Goal: Complete application form

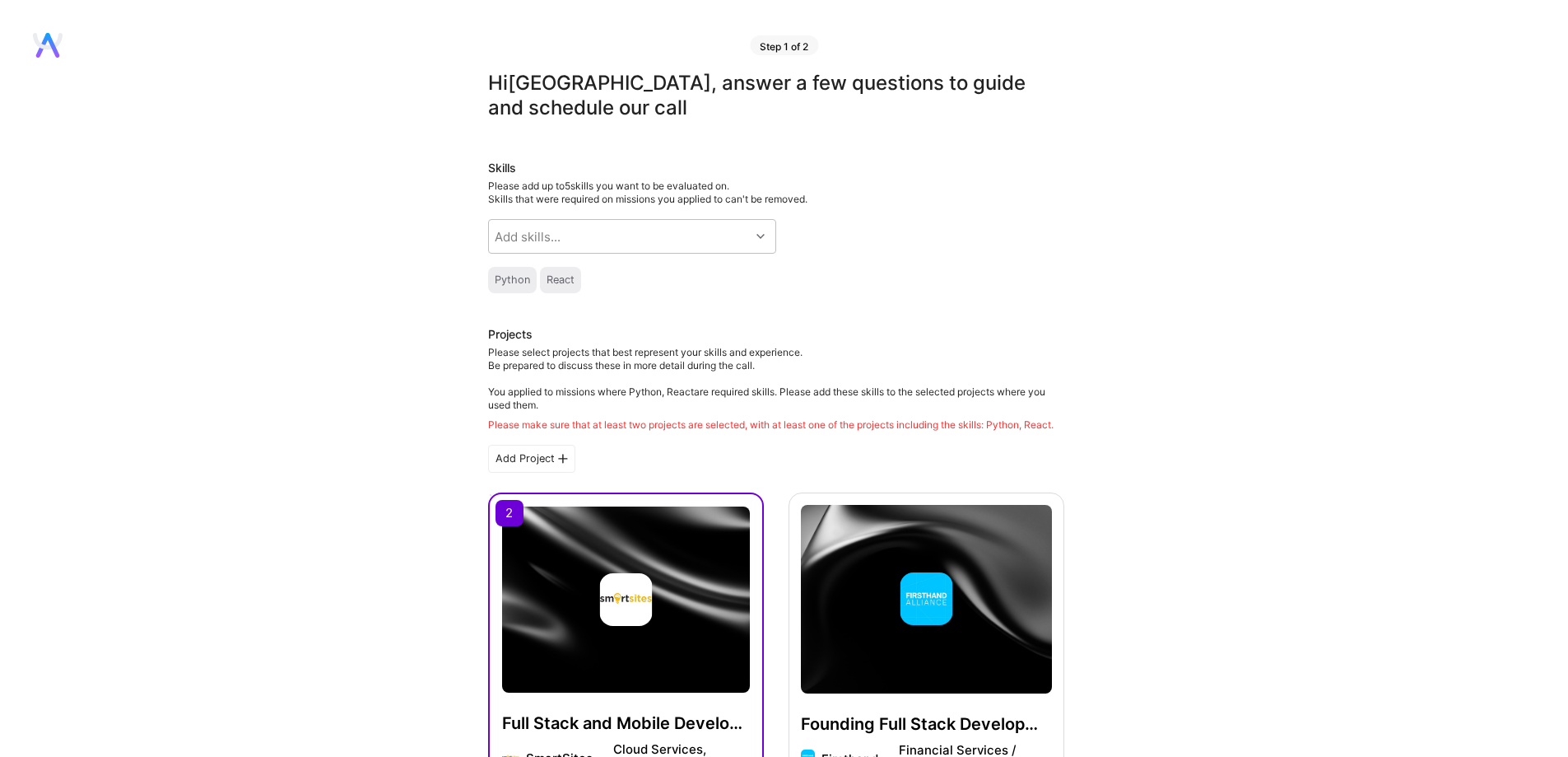
click at [545, 472] on div "Add Project" at bounding box center [532, 458] width 88 height 28
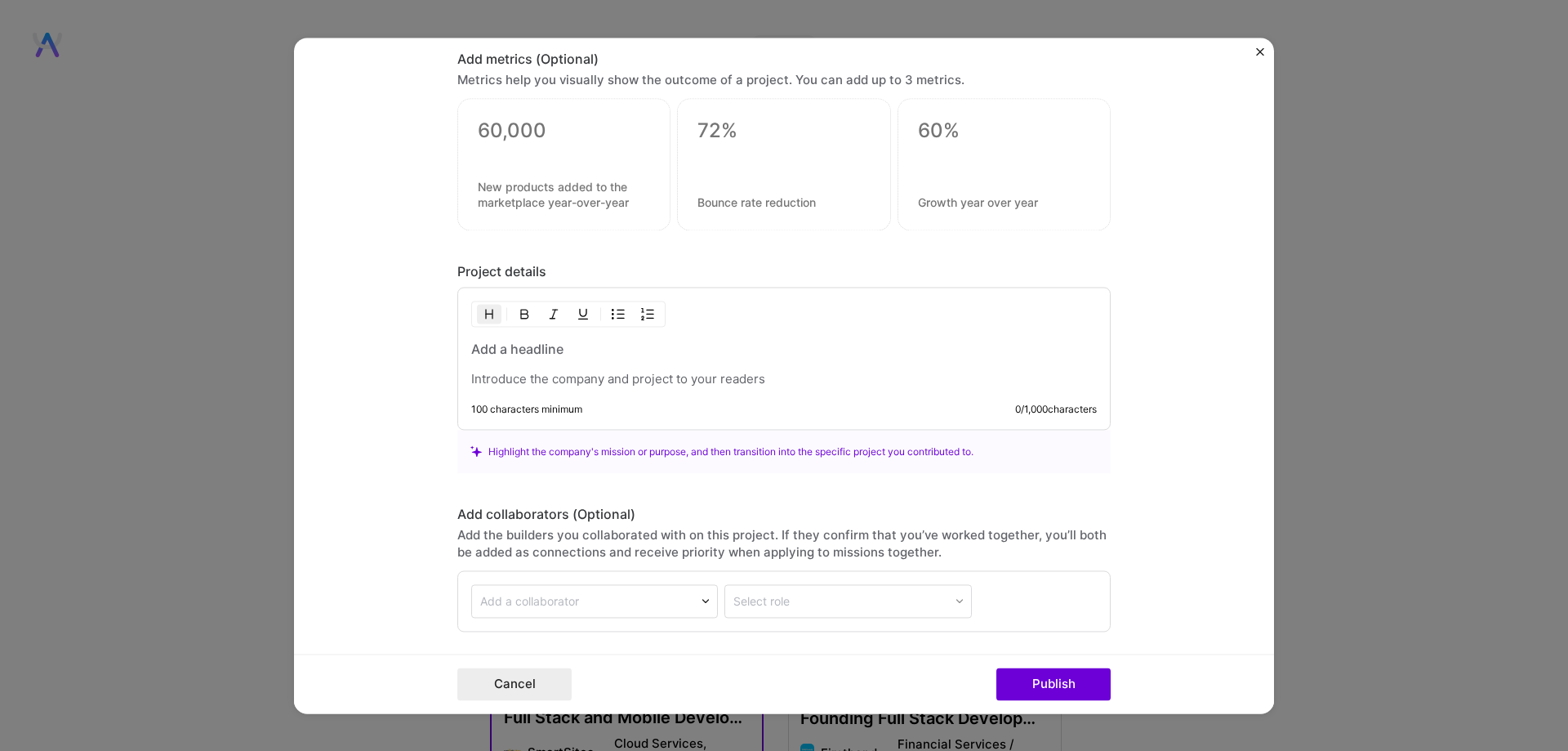
scroll to position [1197, 0]
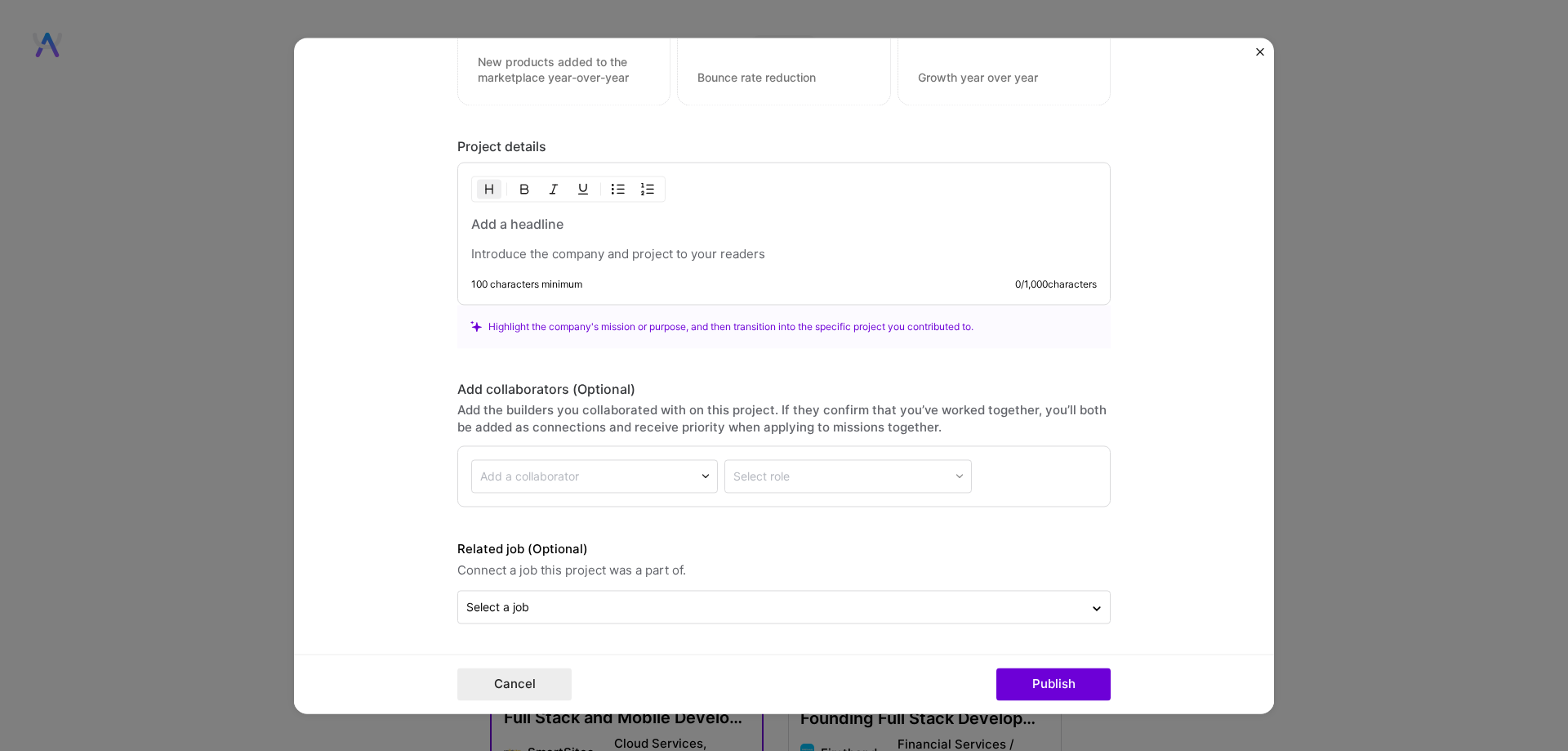
click at [778, 478] on div "Select role" at bounding box center [847, 476] width 246 height 33
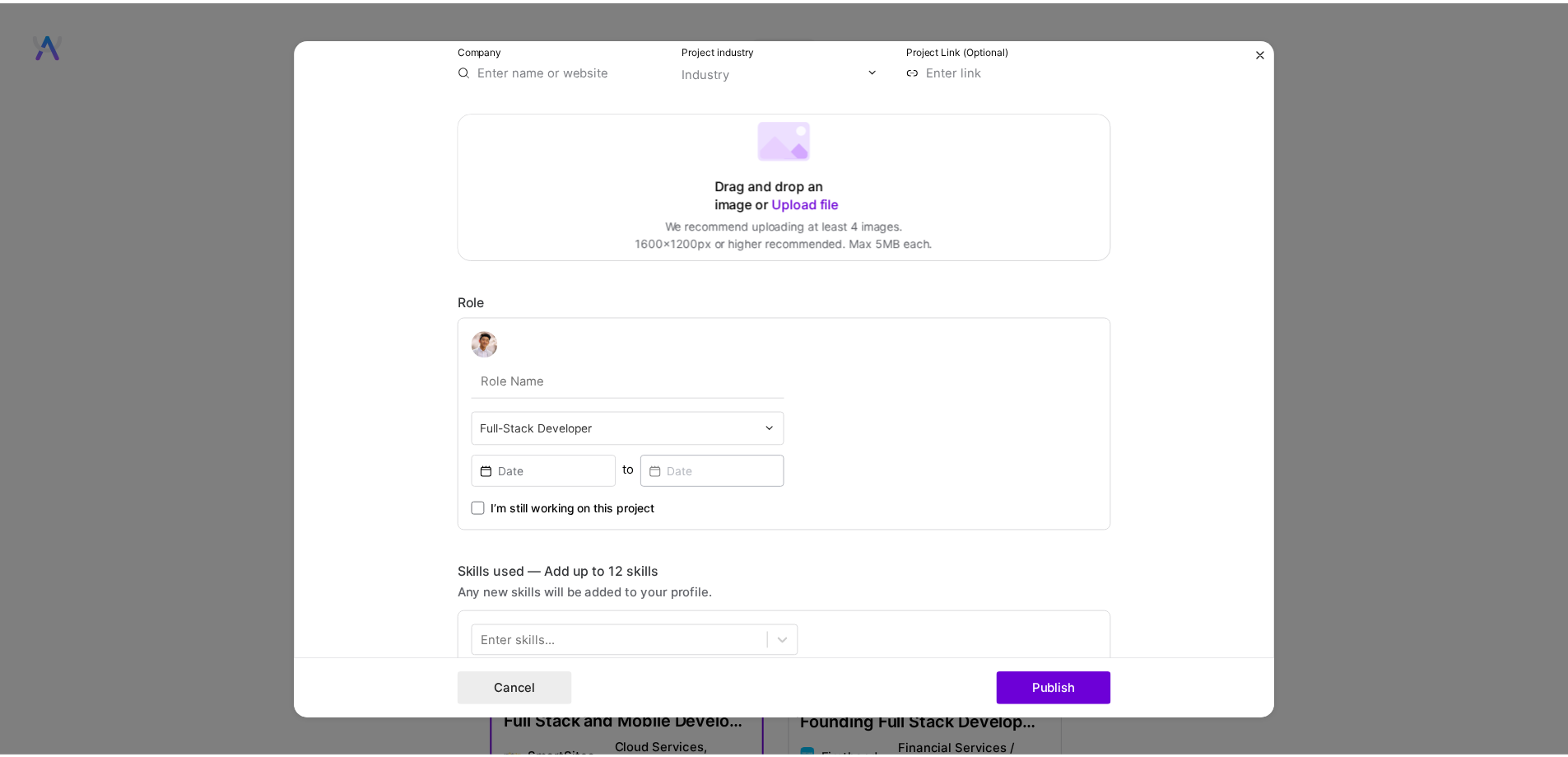
scroll to position [0, 0]
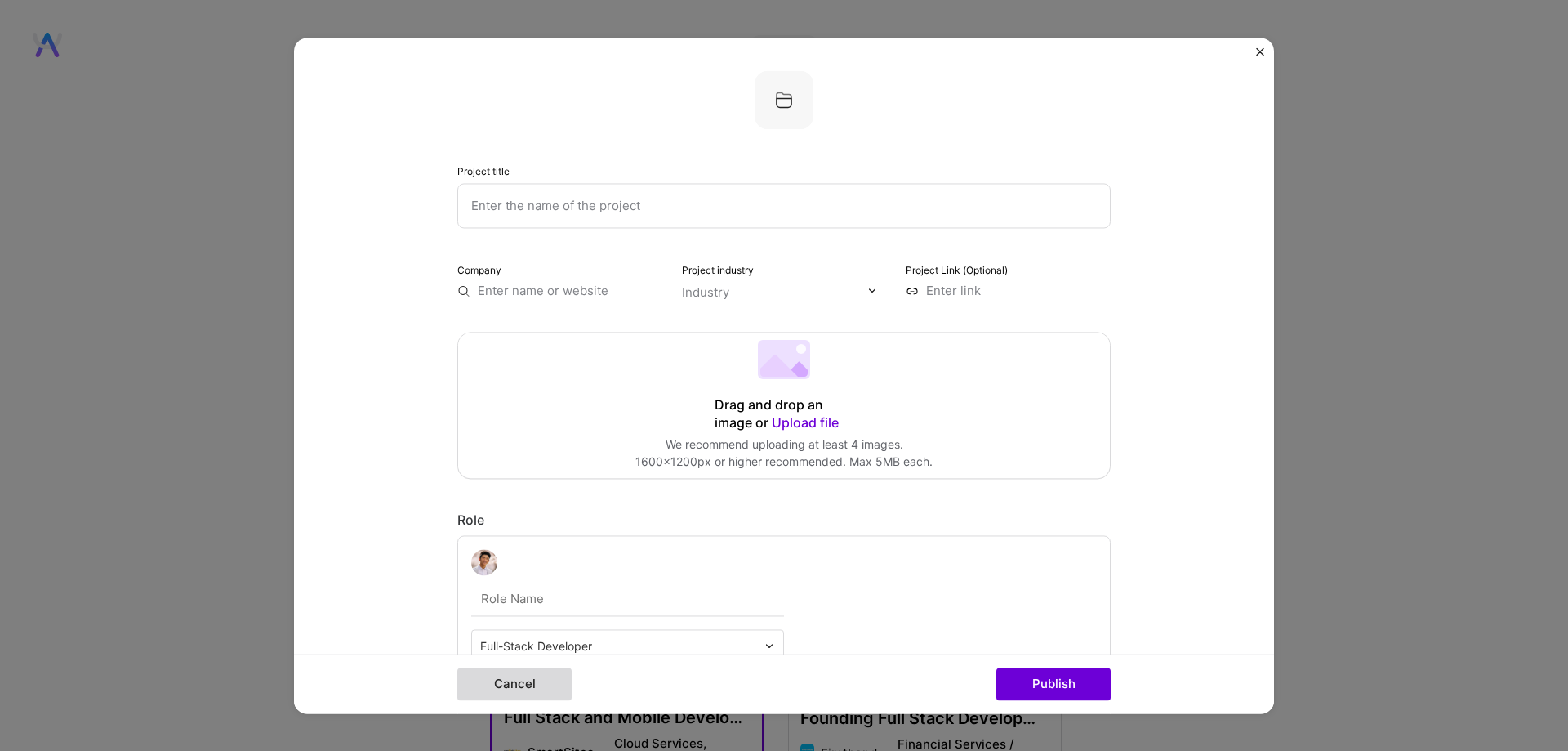
click at [553, 678] on button "Cancel" at bounding box center [514, 683] width 114 height 33
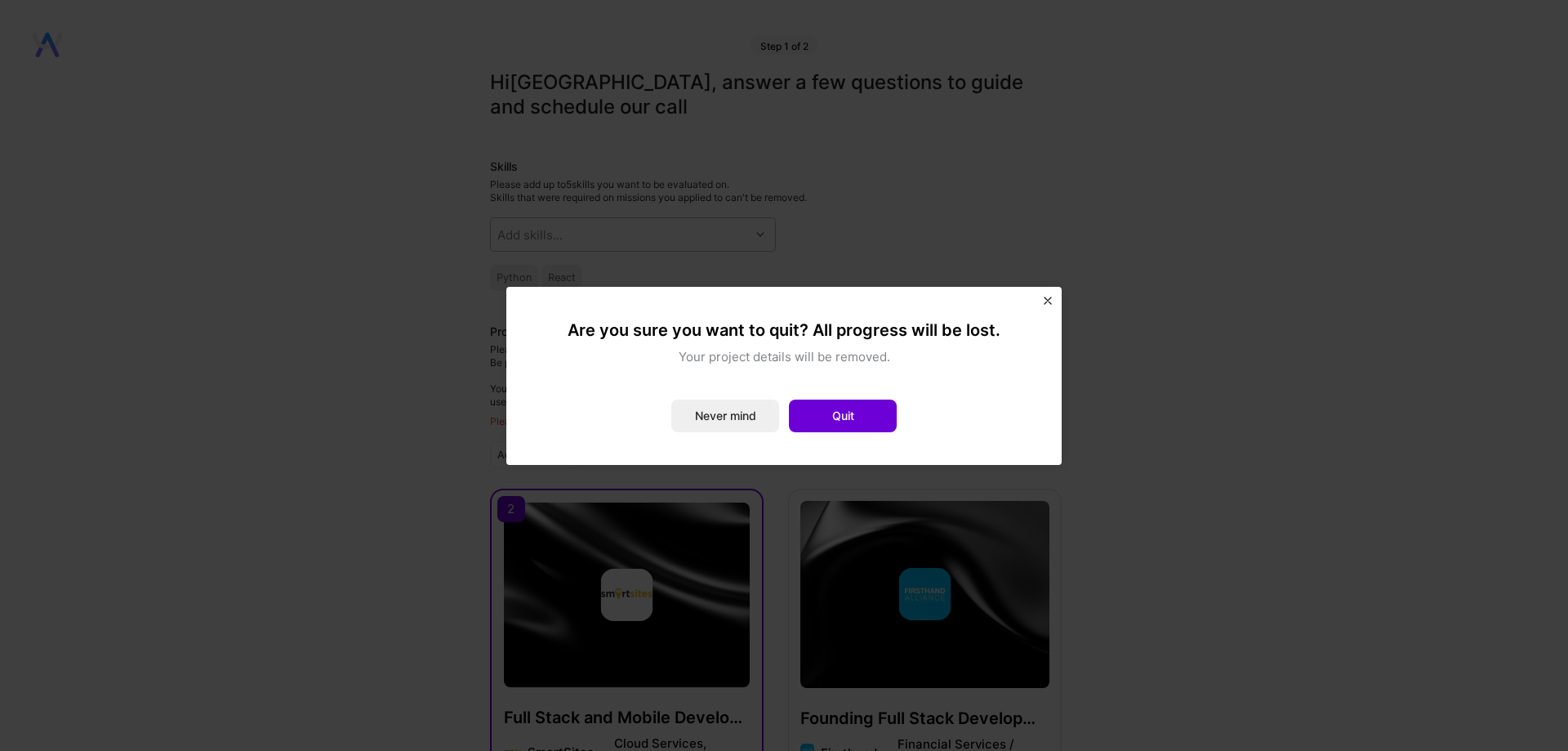
click at [816, 420] on button "Quit" at bounding box center [842, 415] width 108 height 33
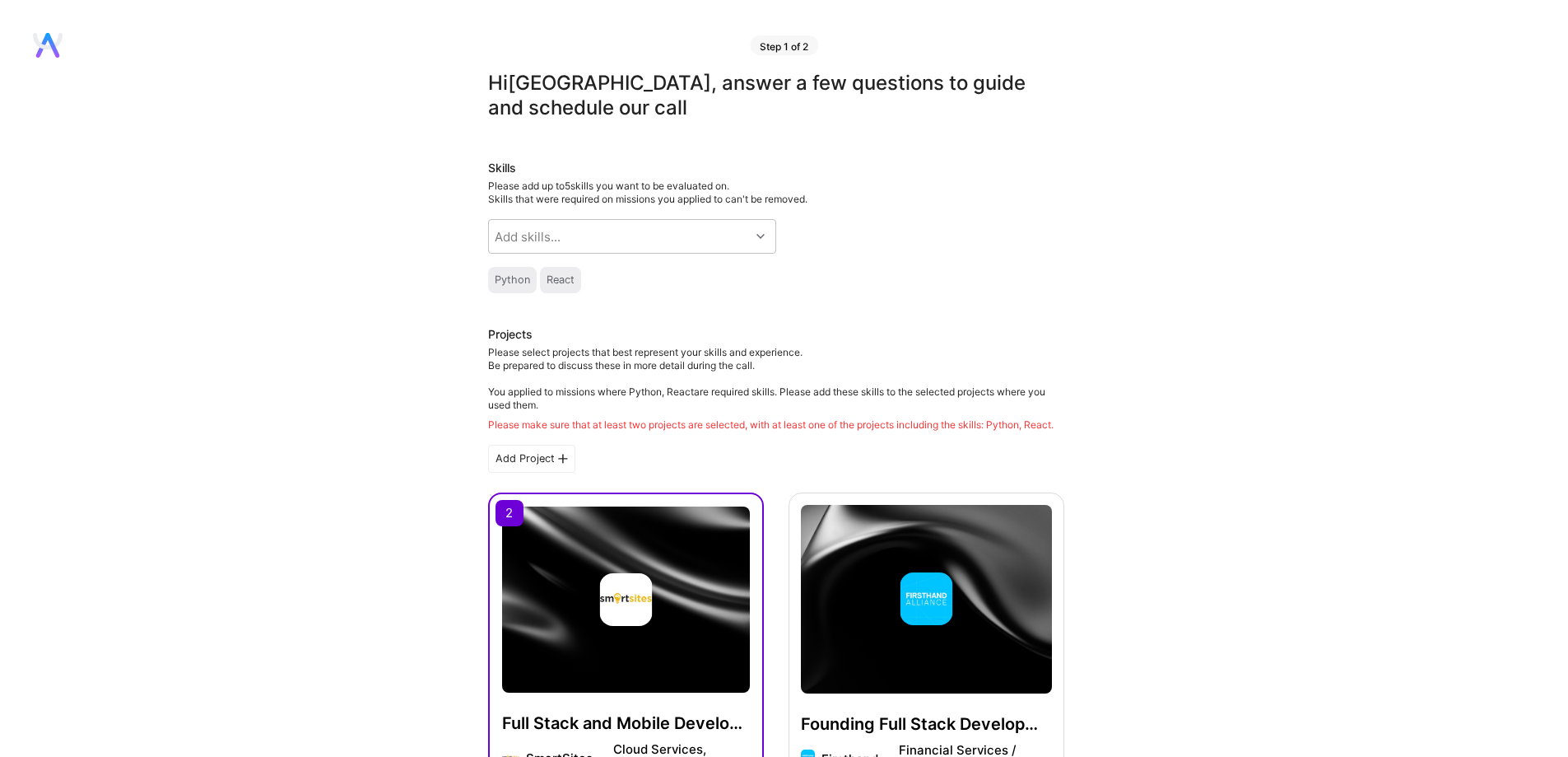
click at [503, 271] on div "Python" at bounding box center [513, 280] width 49 height 26
click at [546, 233] on div "Add skills..." at bounding box center [528, 237] width 66 height 18
click at [636, 241] on div "Add skills..." at bounding box center [619, 236] width 261 height 33
click at [636, 242] on div "Add skills..." at bounding box center [619, 236] width 261 height 33
type input "pytho"
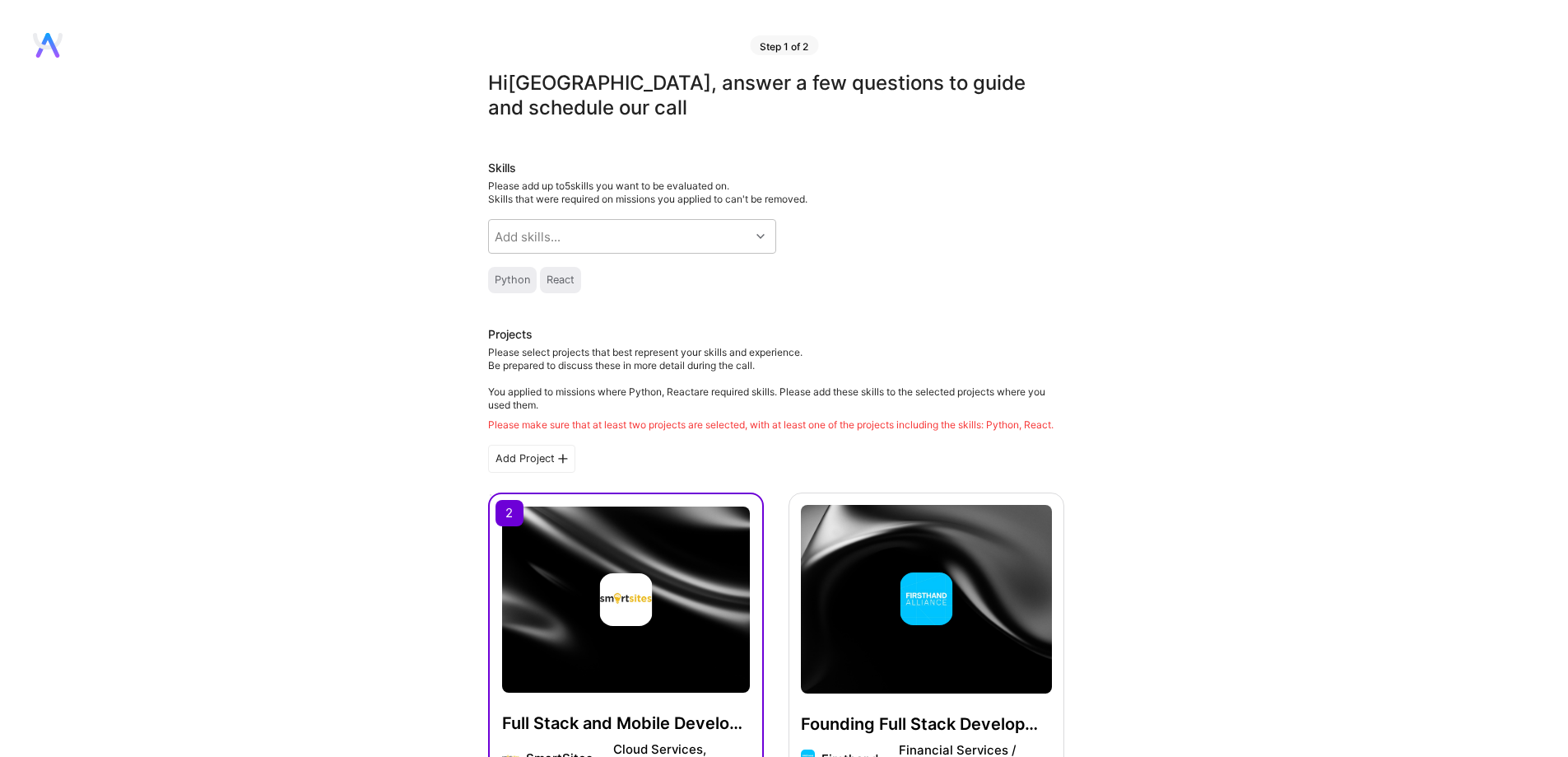
click at [970, 247] on div "Skills Please add up to 5 skills you want to be evaluated on. Skills that were …" at bounding box center [776, 227] width 577 height 133
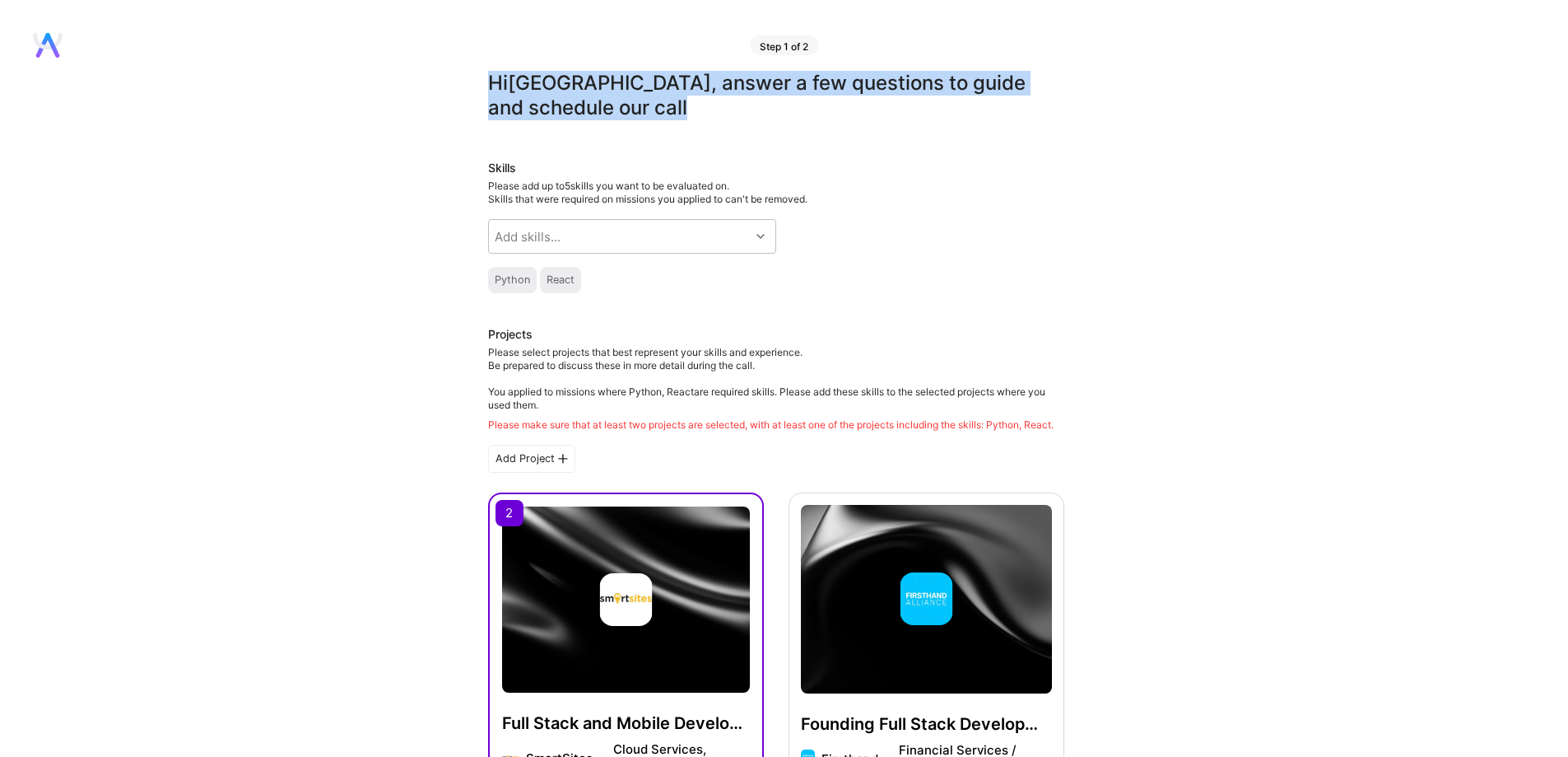
drag, startPoint x: 440, startPoint y: 87, endPoint x: 749, endPoint y: 97, distance: 309.2
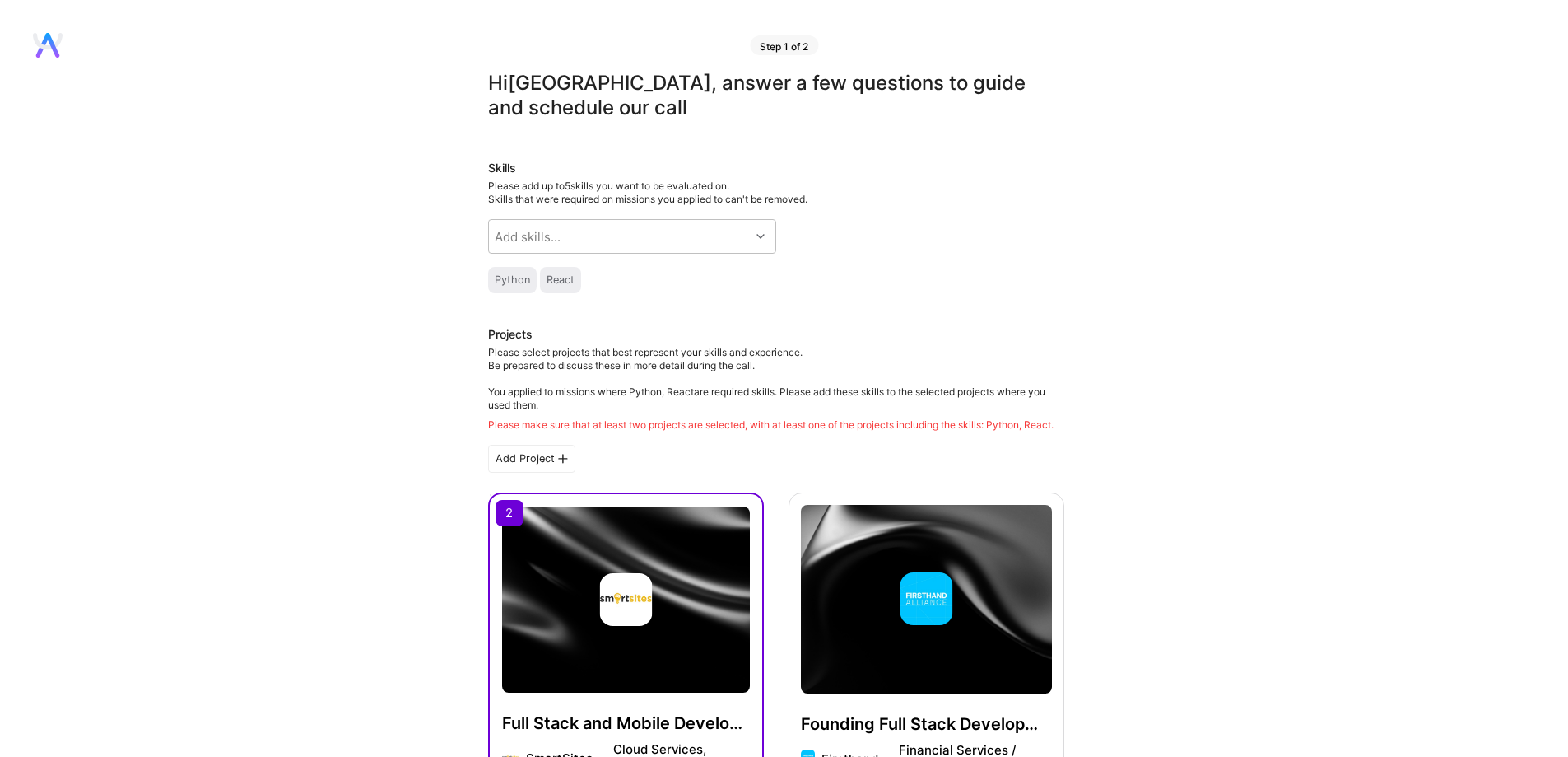
click at [1032, 178] on div "Skills Please add up to 5 skills you want to be evaluated on. Skills that were …" at bounding box center [776, 227] width 577 height 133
click at [953, 203] on div "Please add up to 5 skills you want to be evaluated on. Skills that were require…" at bounding box center [776, 192] width 577 height 26
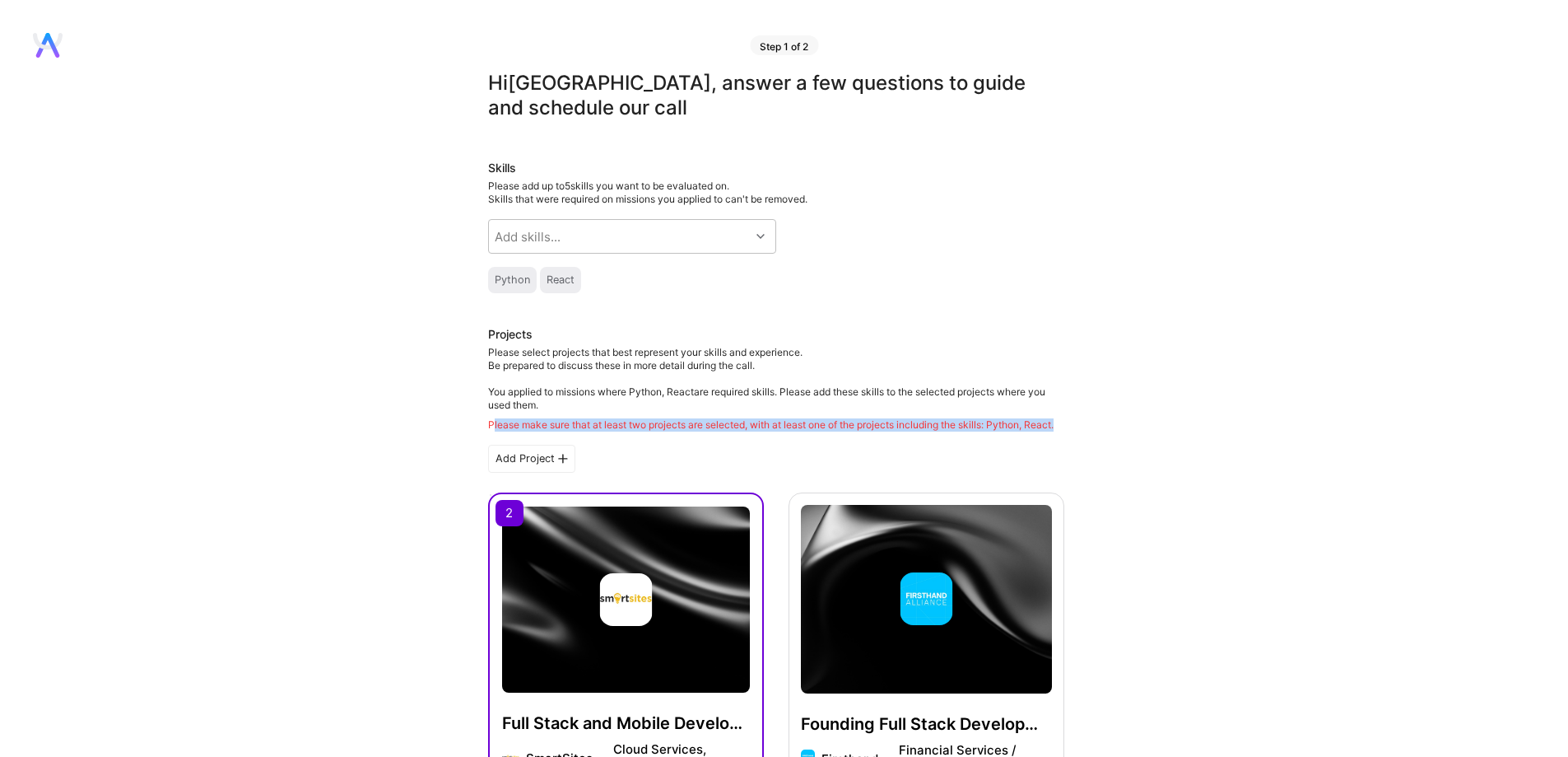
drag, startPoint x: 649, startPoint y: 443, endPoint x: 492, endPoint y: 418, distance: 159.0
click at [492, 418] on div "Please make sure that at least two projects are selected, with at least one of …" at bounding box center [776, 425] width 577 height 13
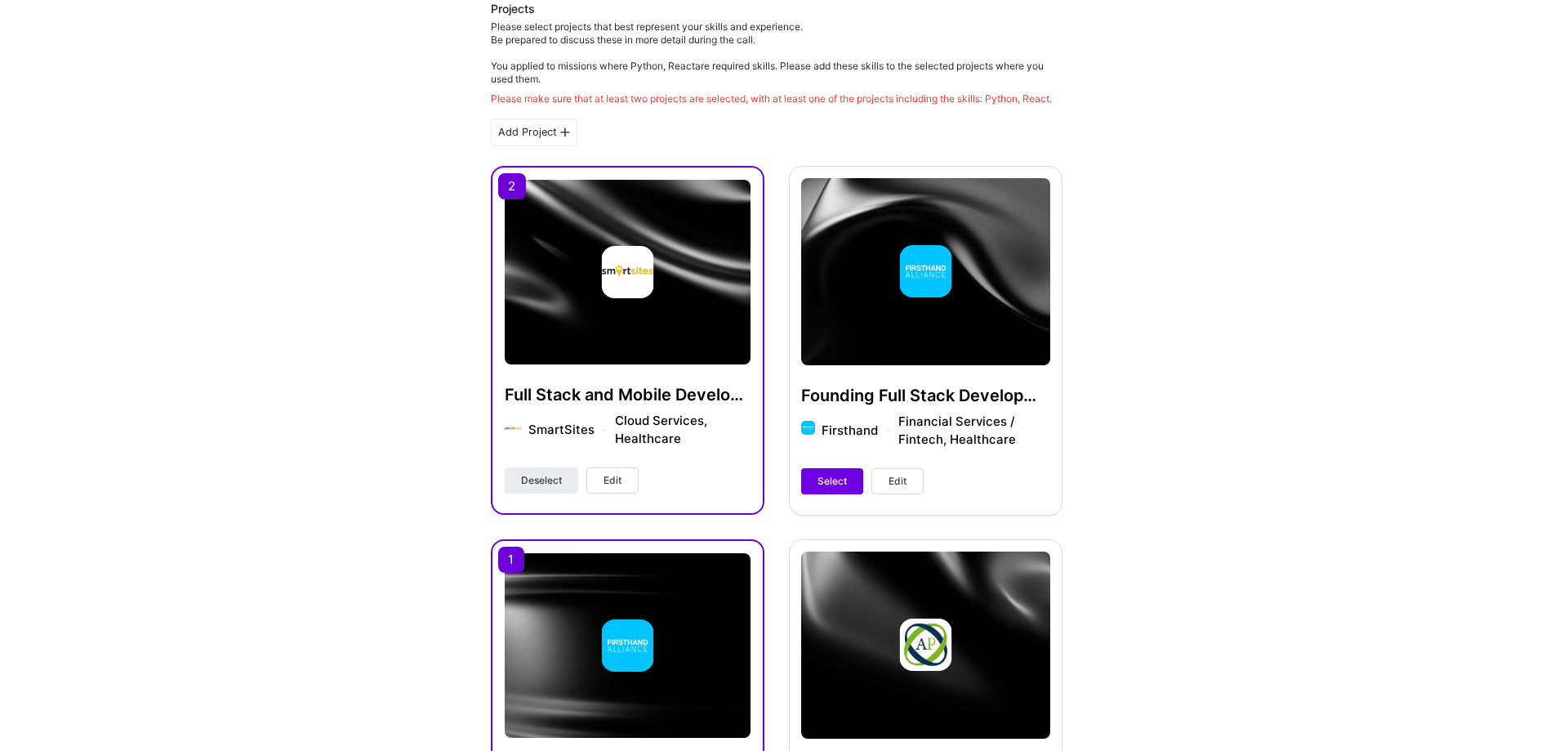
scroll to position [327, 0]
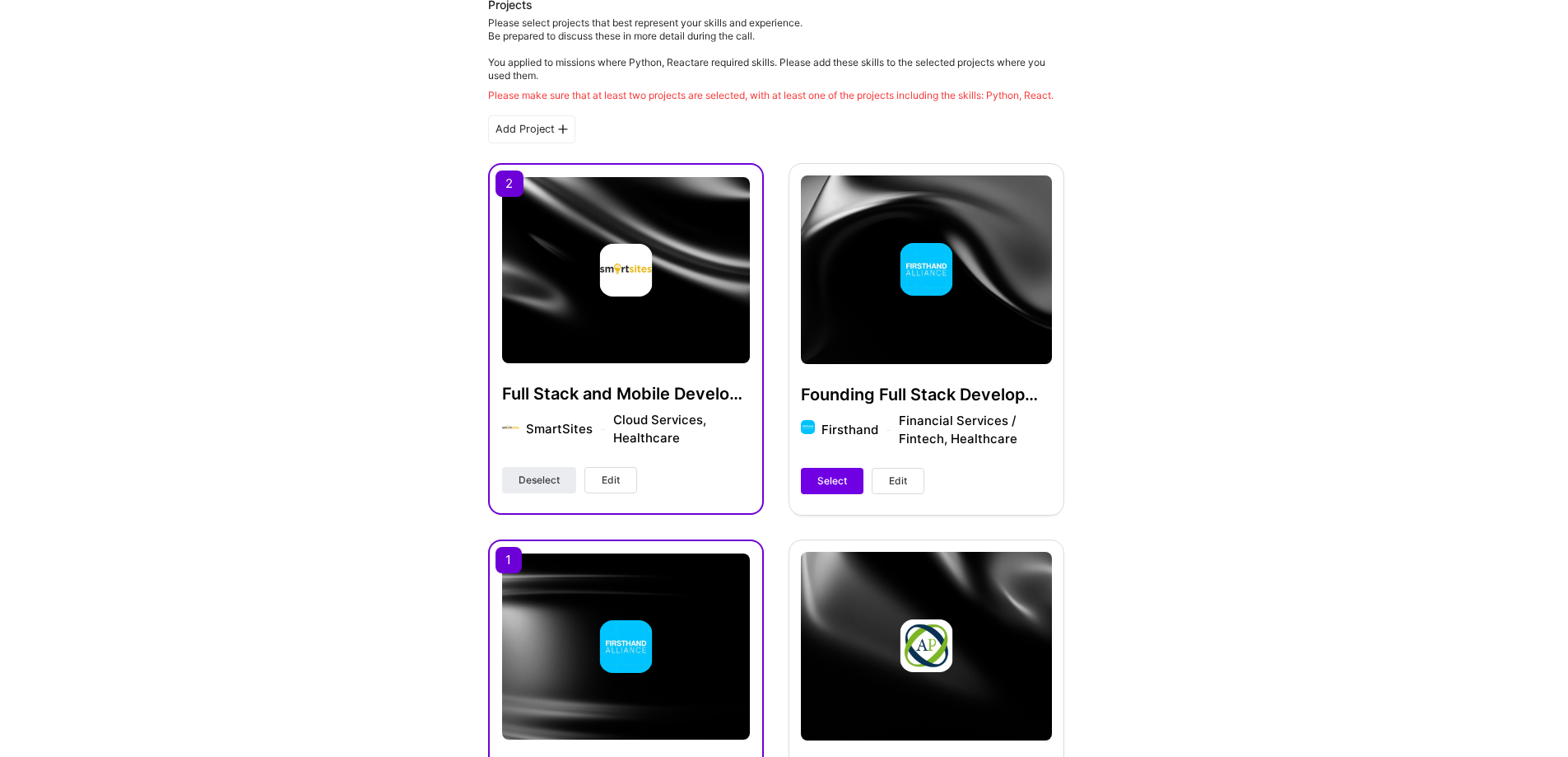
click at [588, 296] on div at bounding box center [626, 269] width 247 height 53
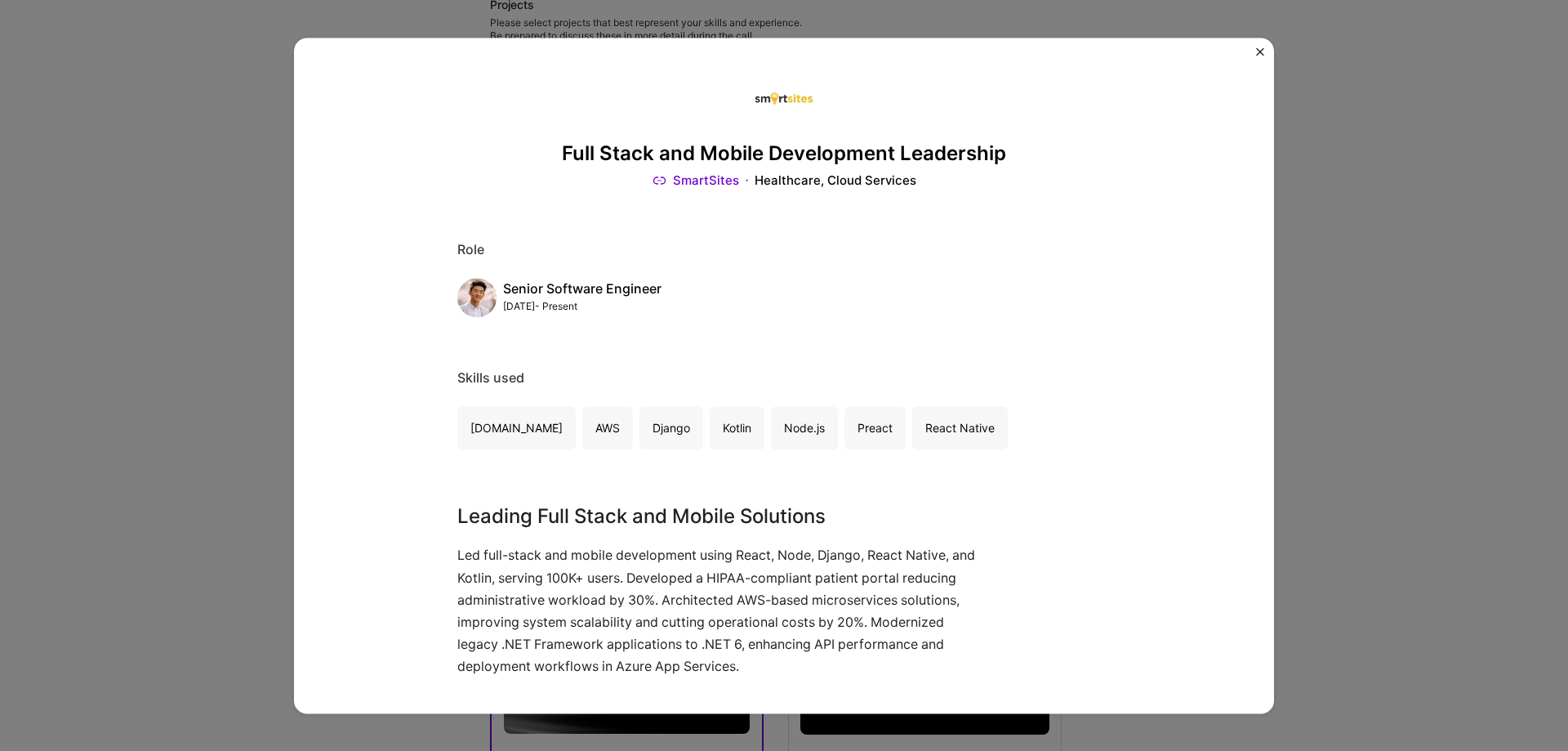
click at [1320, 409] on div "Full Stack and Mobile Development Leadership SmartSites Healthcare, Cloud Servi…" at bounding box center [784, 375] width 1568 height 751
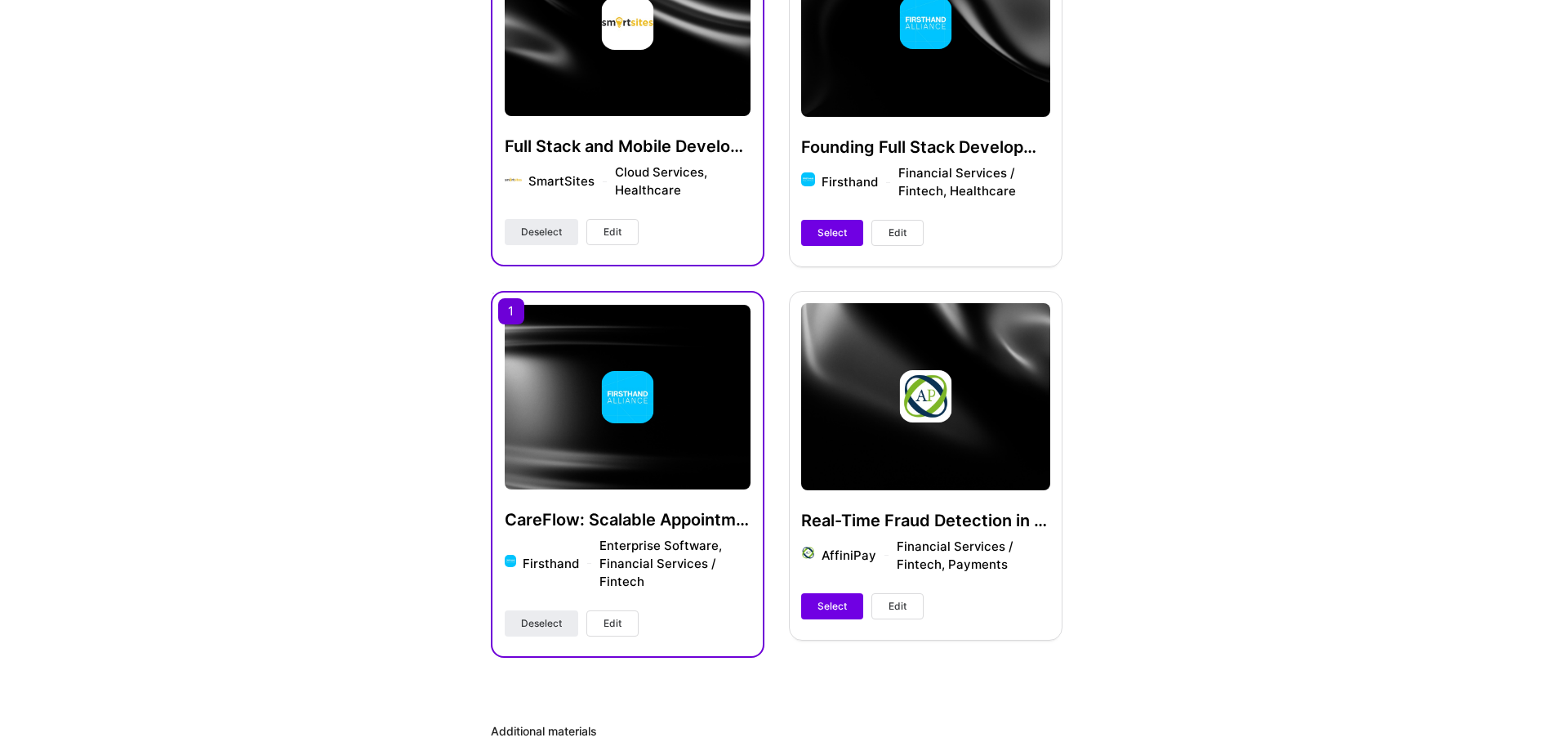
scroll to position [572, 0]
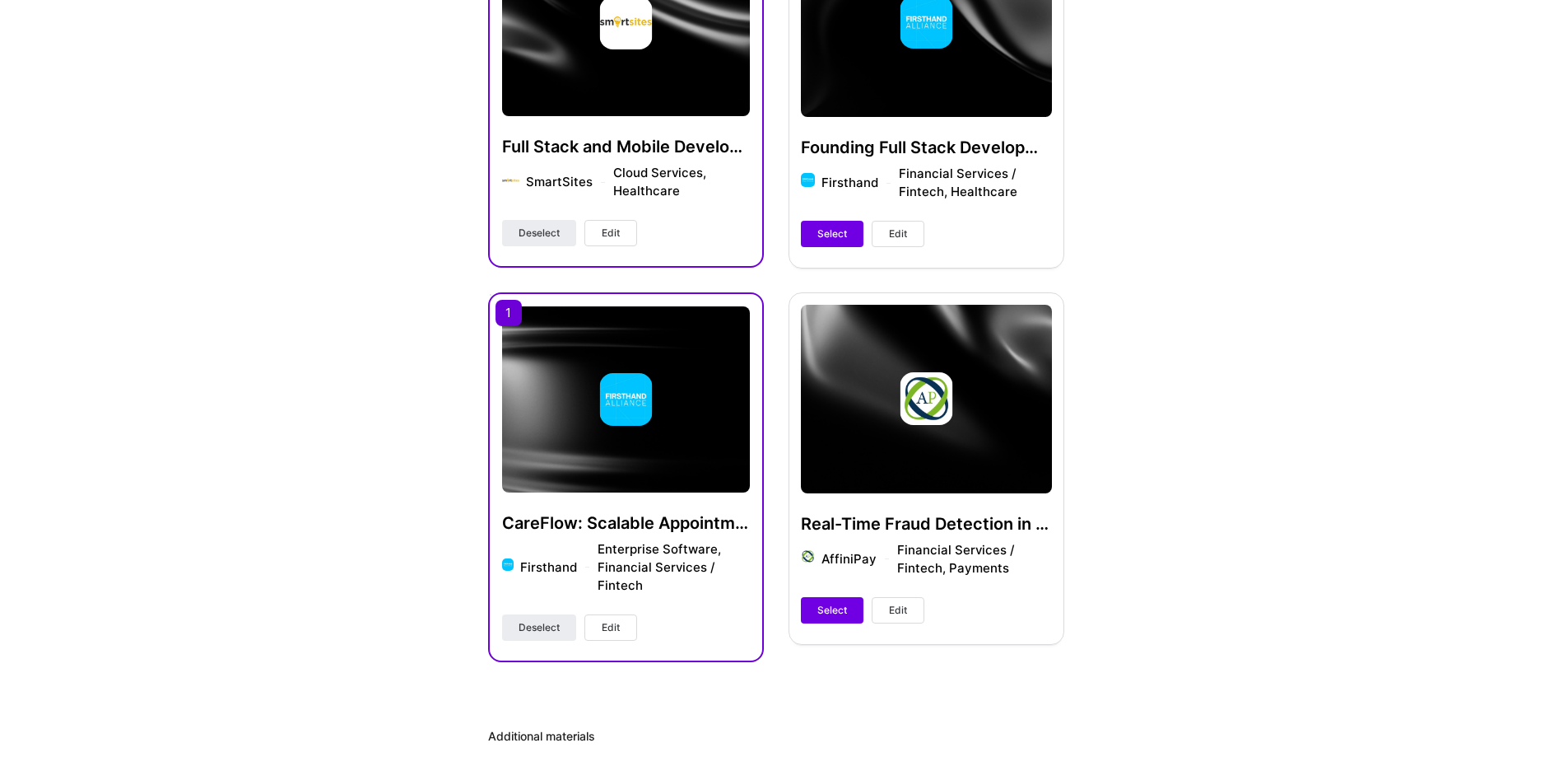
click at [619, 408] on img at bounding box center [625, 399] width 53 height 53
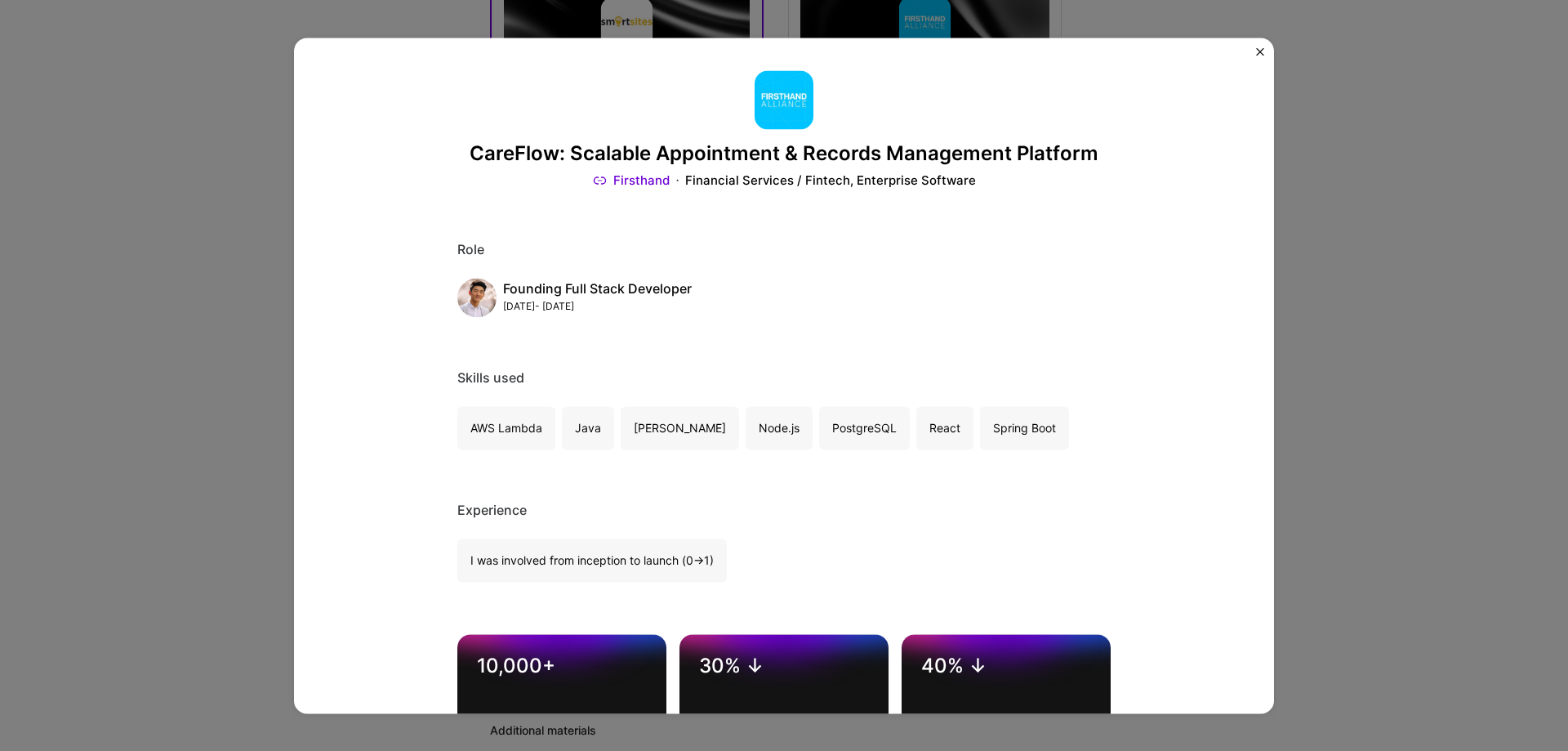
click at [1496, 317] on div "CareFlow: Scalable Appointment & Records Management Platform Firsthand Financia…" at bounding box center [784, 375] width 1568 height 751
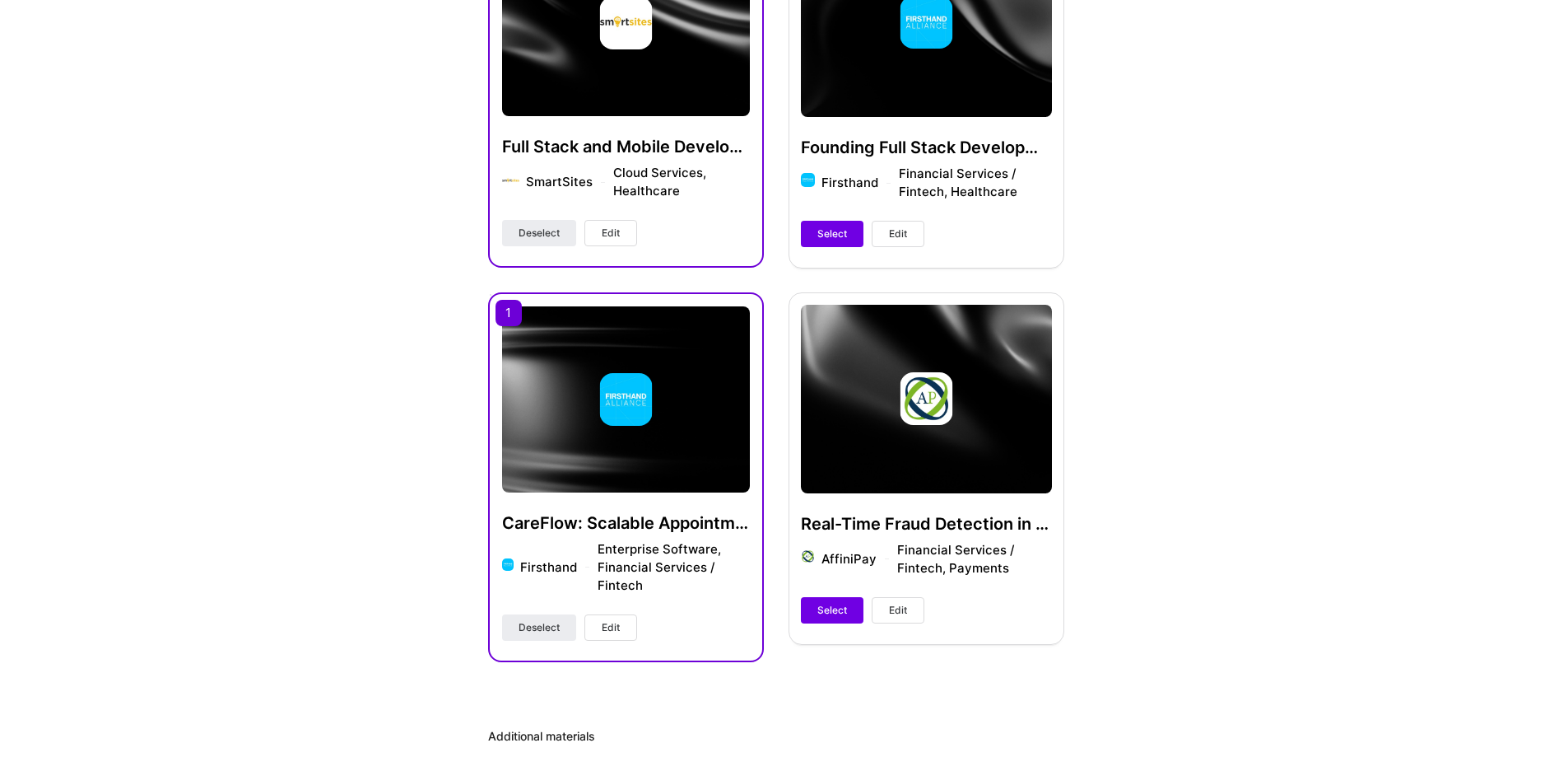
click at [672, 183] on div "SmartSites Cloud Services, Healthcare" at bounding box center [638, 182] width 224 height 36
click at [621, 239] on button "Edit" at bounding box center [610, 232] width 53 height 26
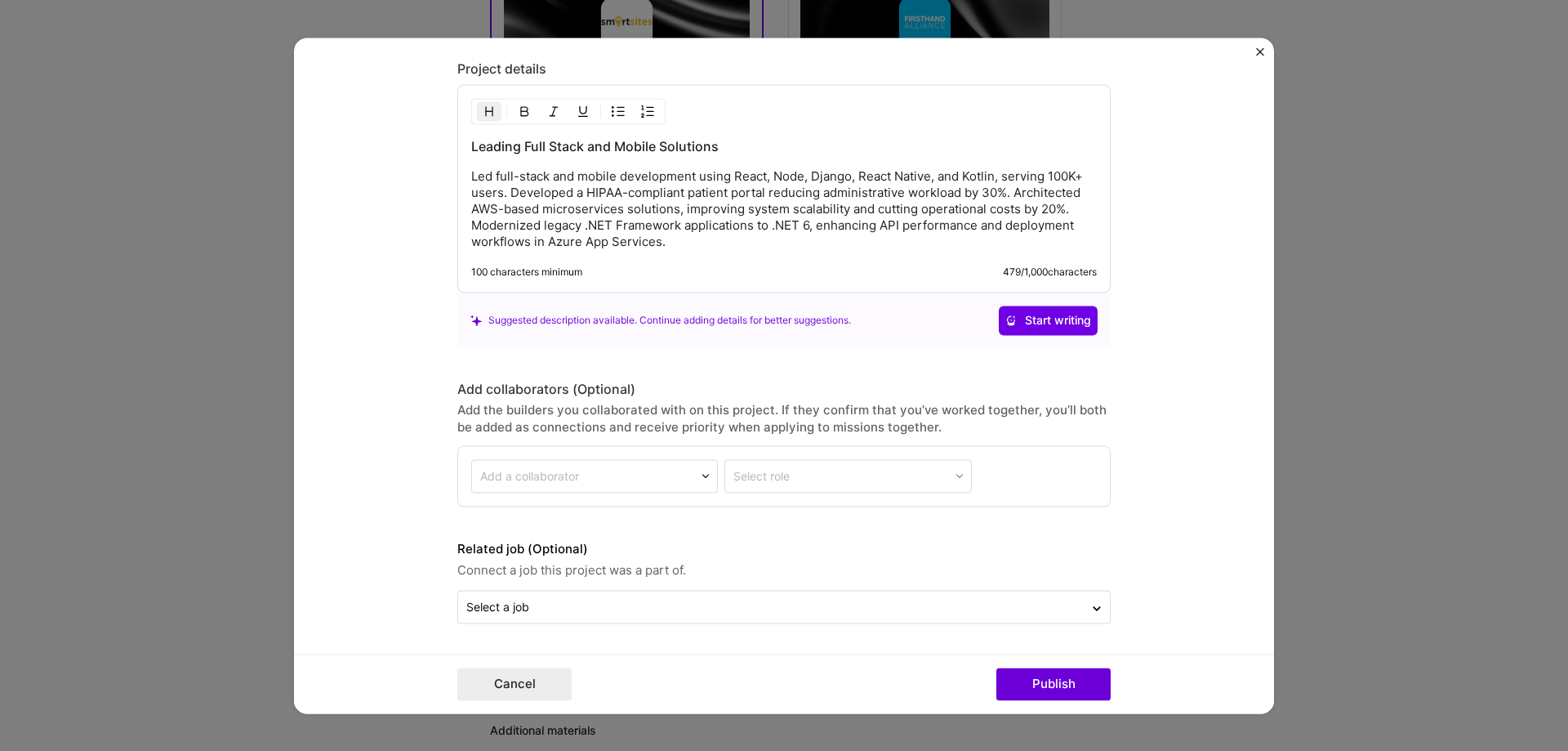
scroll to position [1412, 0]
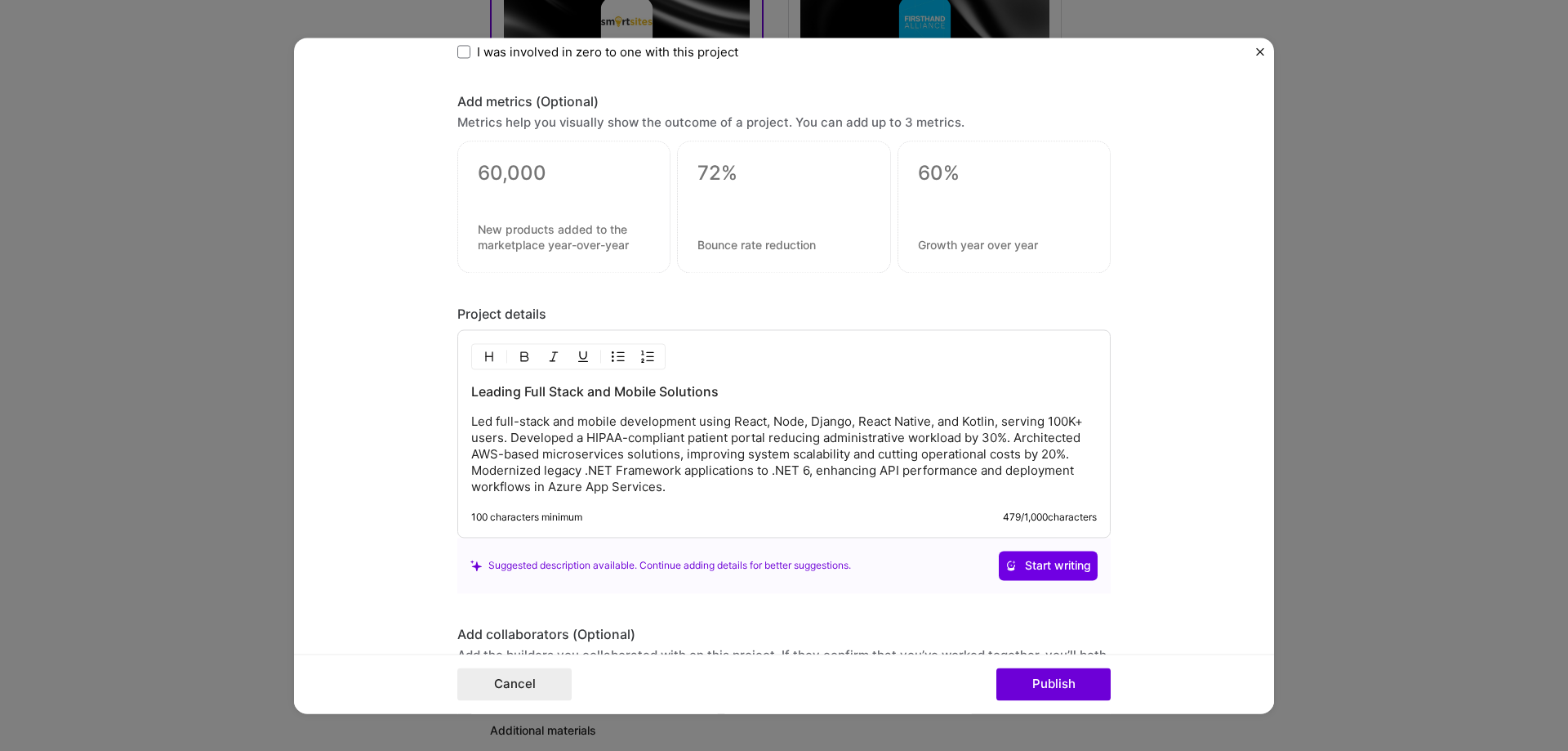
click at [696, 472] on p "Led full-stack and mobile development using React, Node, Django, React Native, …" at bounding box center [783, 454] width 625 height 82
click at [787, 486] on p "Led full-stack and mobile development using React, Node, Django, React Native, …" at bounding box center [783, 454] width 625 height 82
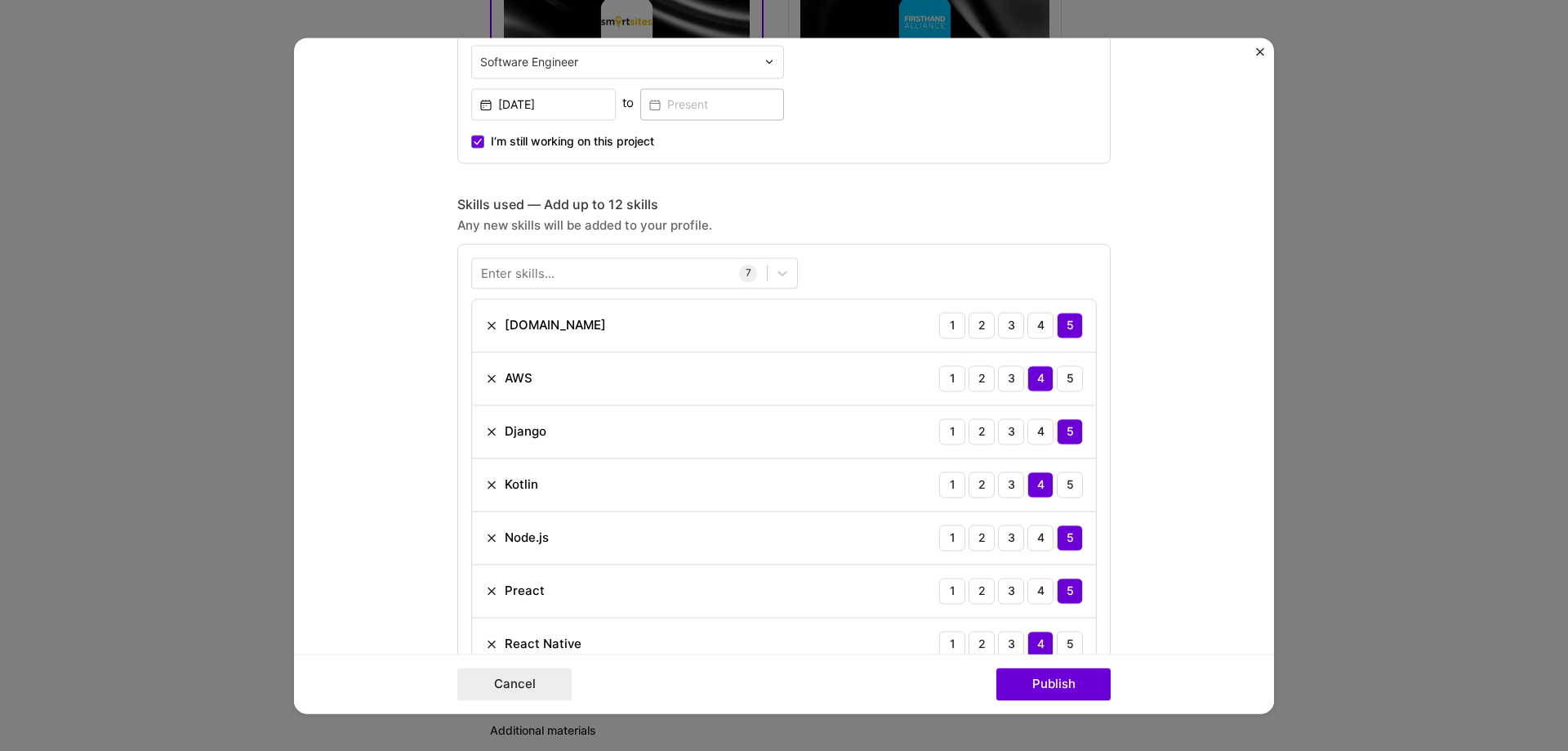
scroll to position [677, 0]
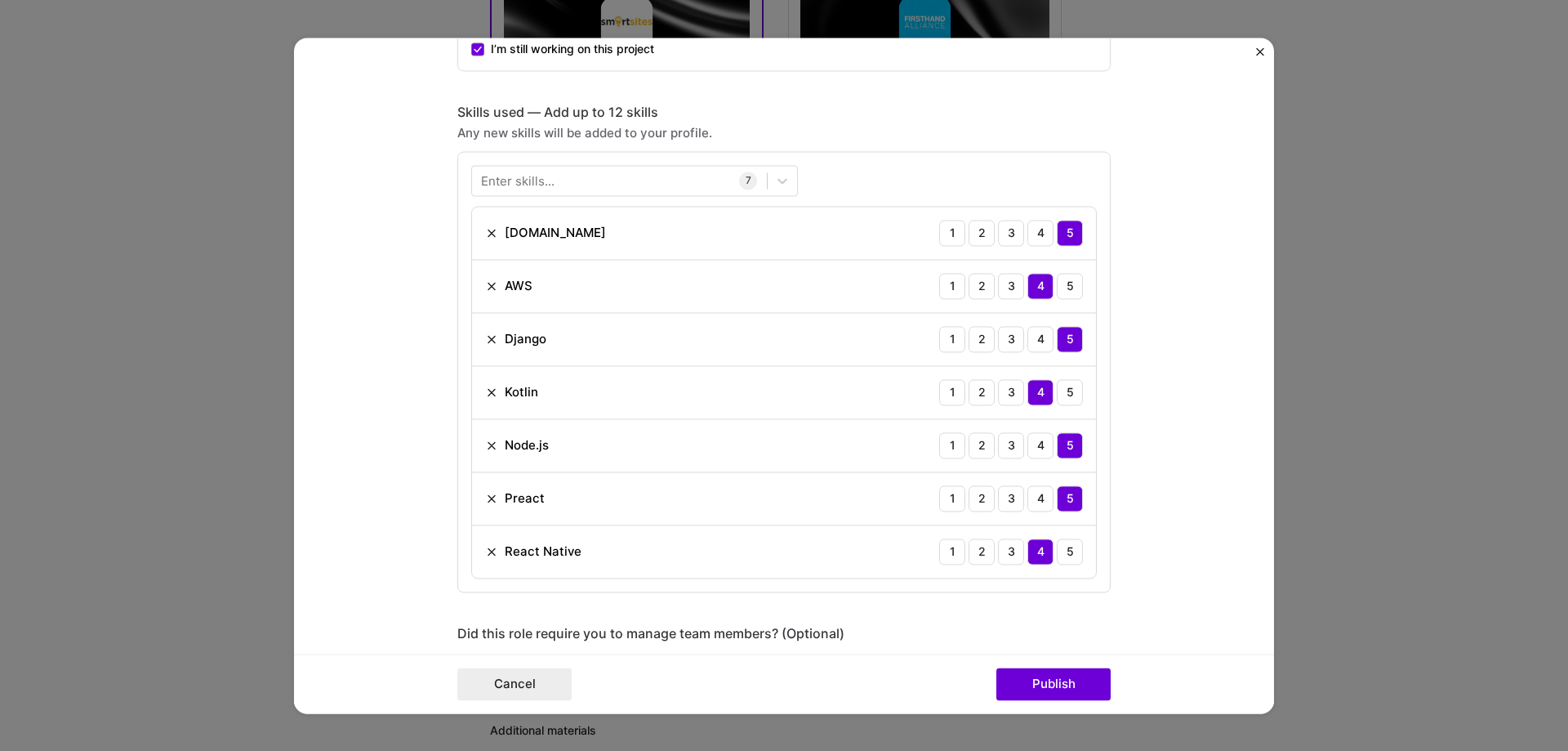
click at [485, 445] on img at bounding box center [492, 445] width 13 height 13
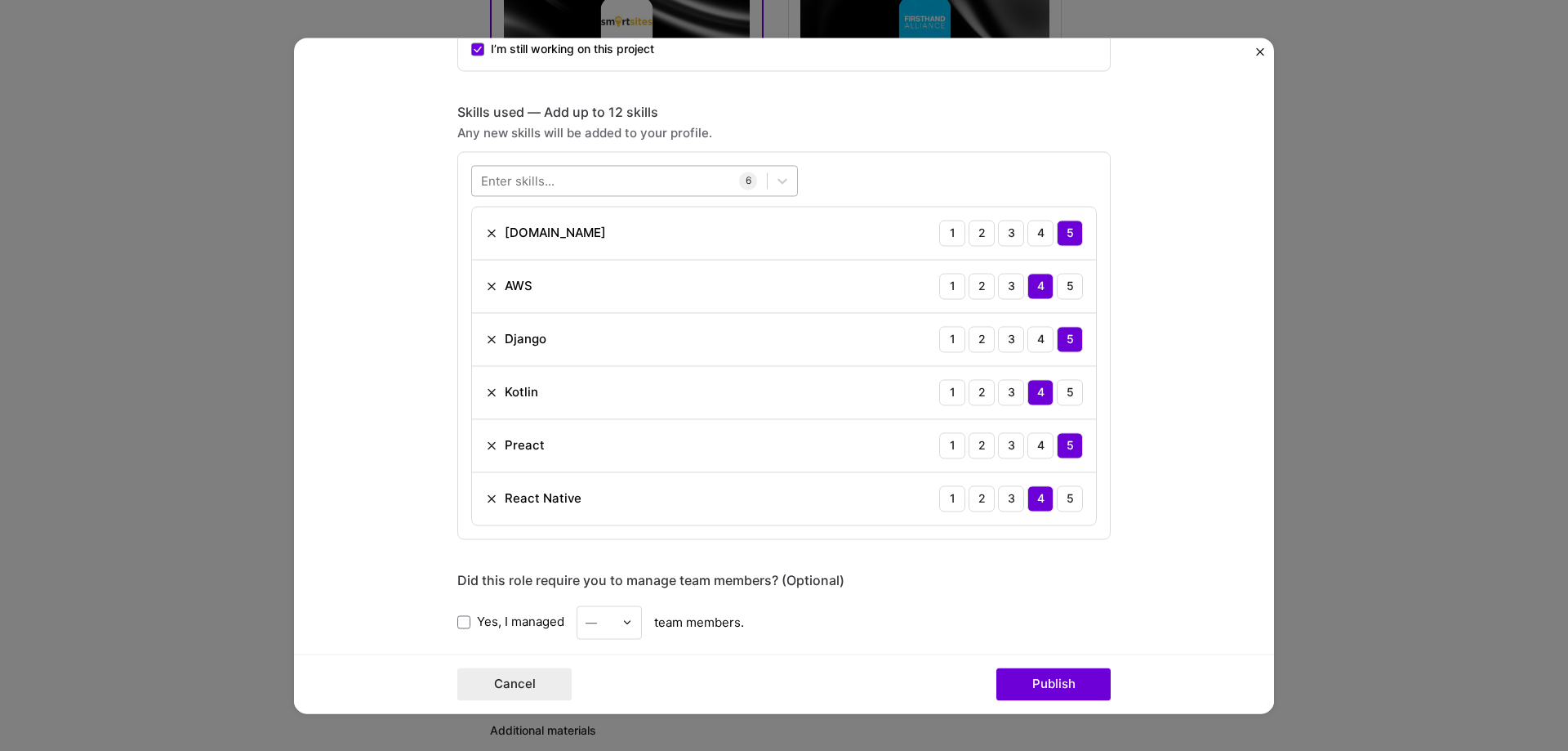
click at [597, 175] on div at bounding box center [619, 180] width 295 height 27
type input "pyt"
click at [825, 607] on div "Yes, I managed — team members." at bounding box center [784, 622] width 653 height 33
click at [547, 176] on div "pyt pyt" at bounding box center [619, 180] width 295 height 27
click at [486, 246] on span at bounding box center [488, 247] width 13 height 13
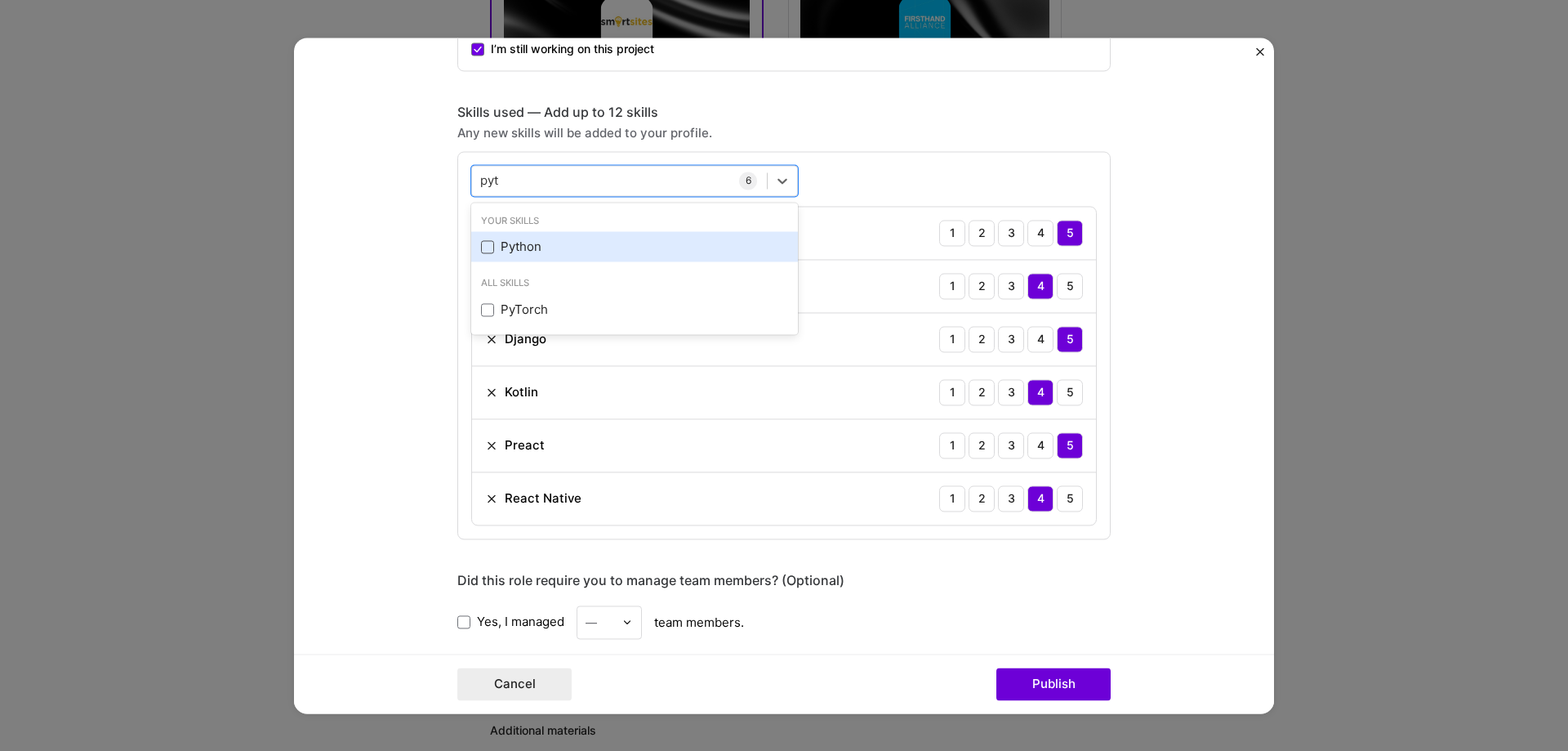
click at [0, 0] on input "checkbox" at bounding box center [0, 0] width 0 height 0
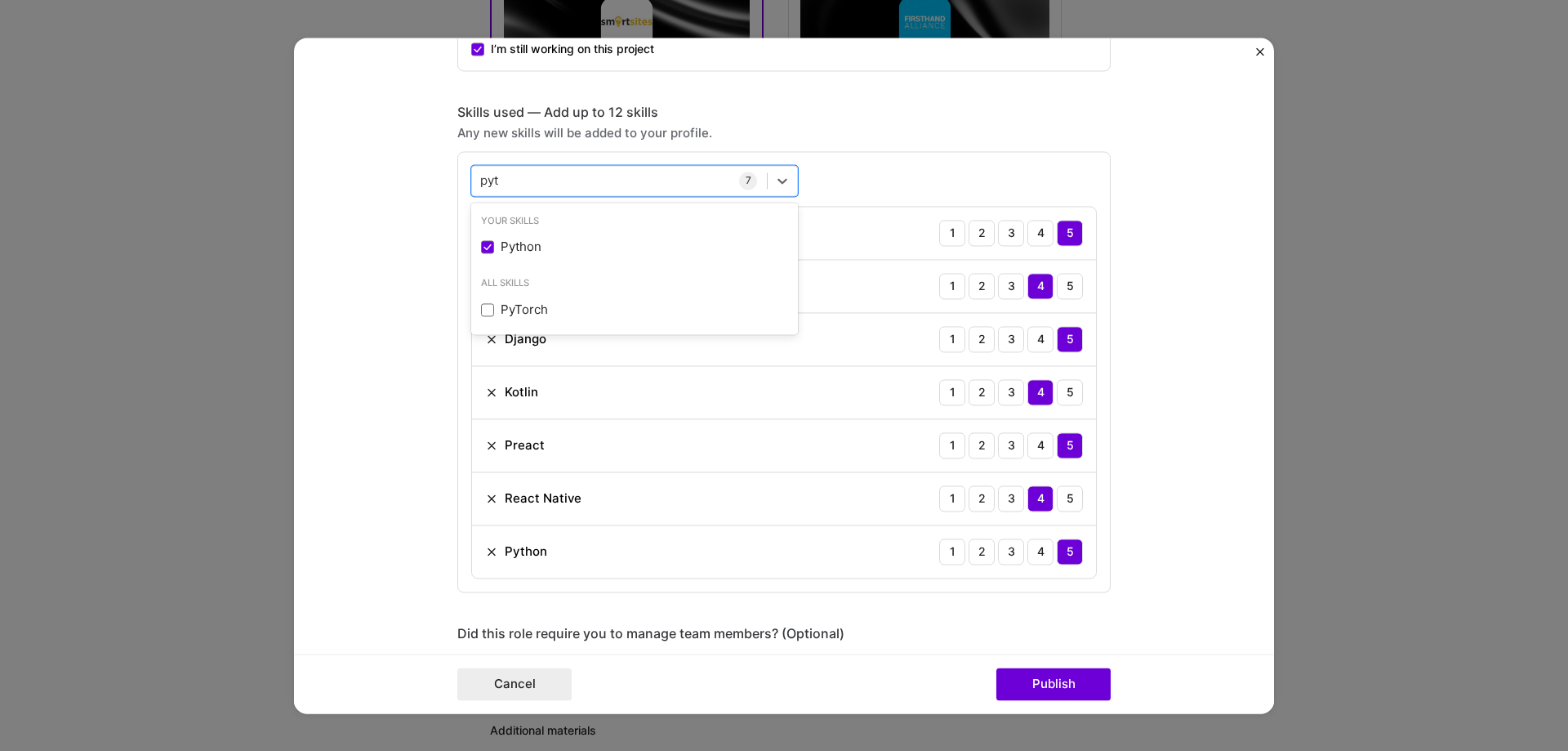
click at [1168, 594] on form "Project title Full Stack and Mobile Development Leadership Company SmartSites P…" at bounding box center [784, 375] width 980 height 676
click at [1069, 691] on button "Publish" at bounding box center [1053, 683] width 114 height 33
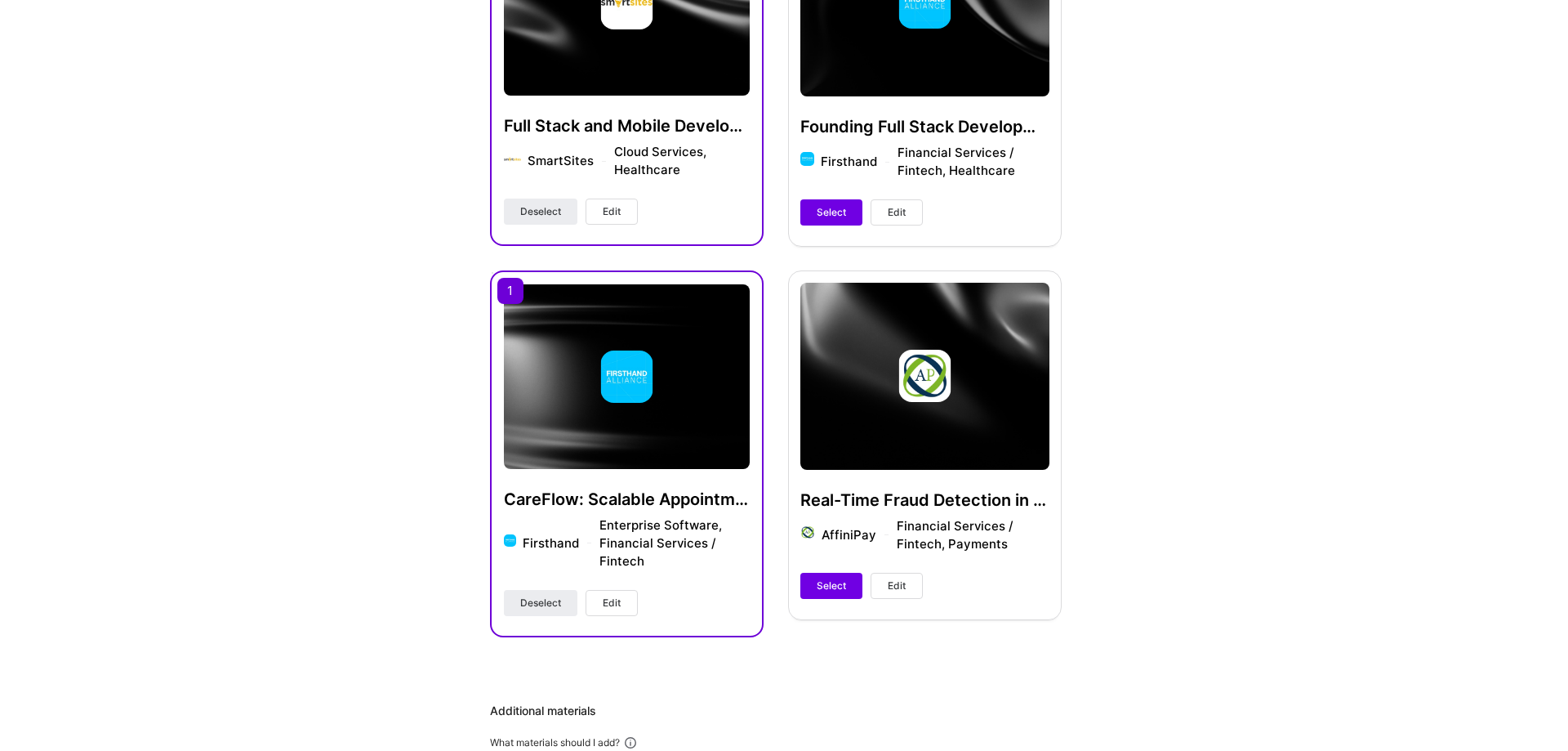
scroll to position [539, 0]
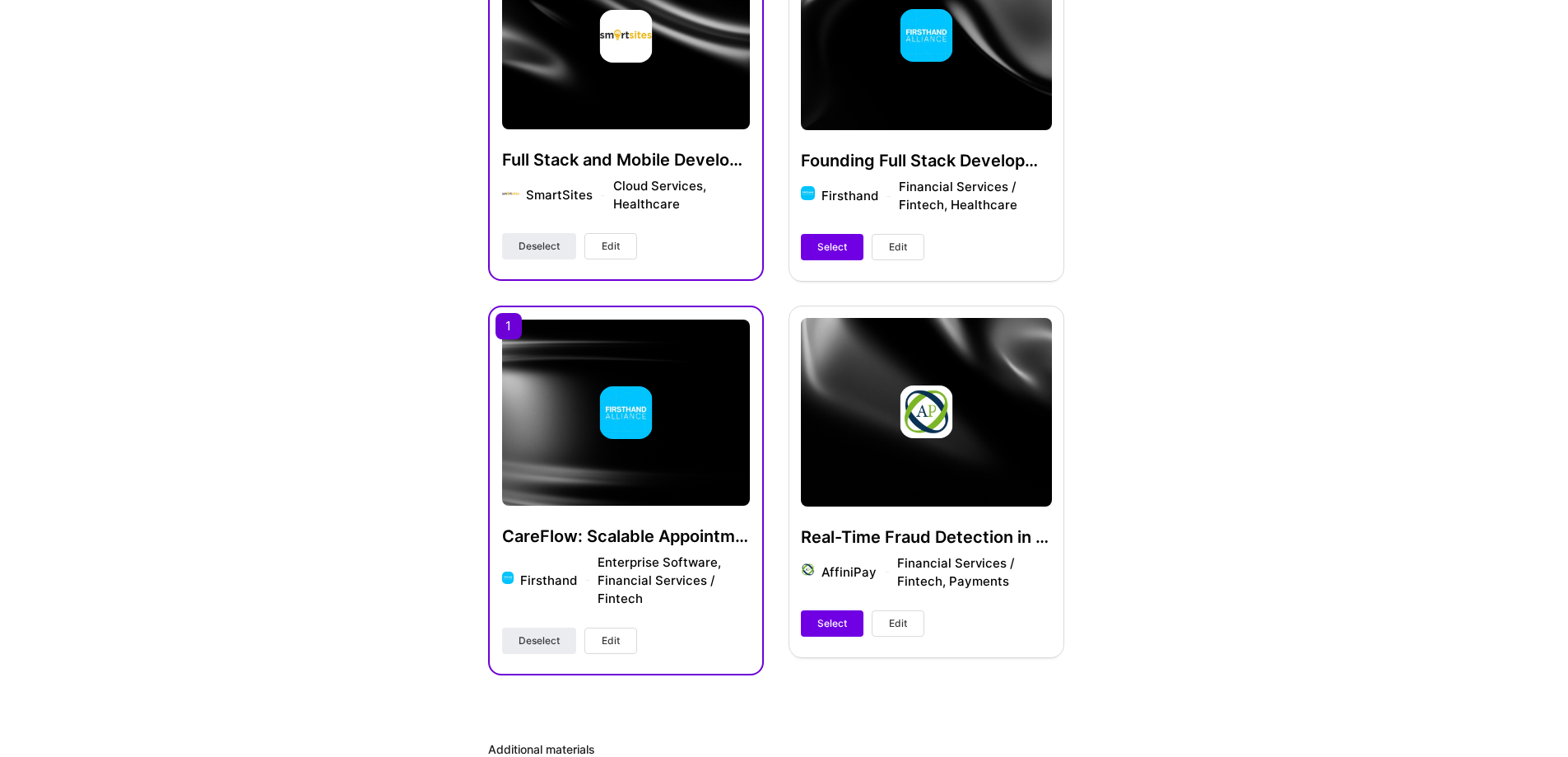
click at [965, 414] on div "Real-Time Fraud Detection in a PCI-Compliant FinTech Platform AffiniPay Financi…" at bounding box center [927, 481] width 276 height 351
click at [902, 411] on div "Real-Time Fraud Detection in a PCI-Compliant FinTech Platform AffiniPay Financi…" at bounding box center [927, 481] width 276 height 351
click at [901, 616] on span "Edit" at bounding box center [898, 624] width 19 height 15
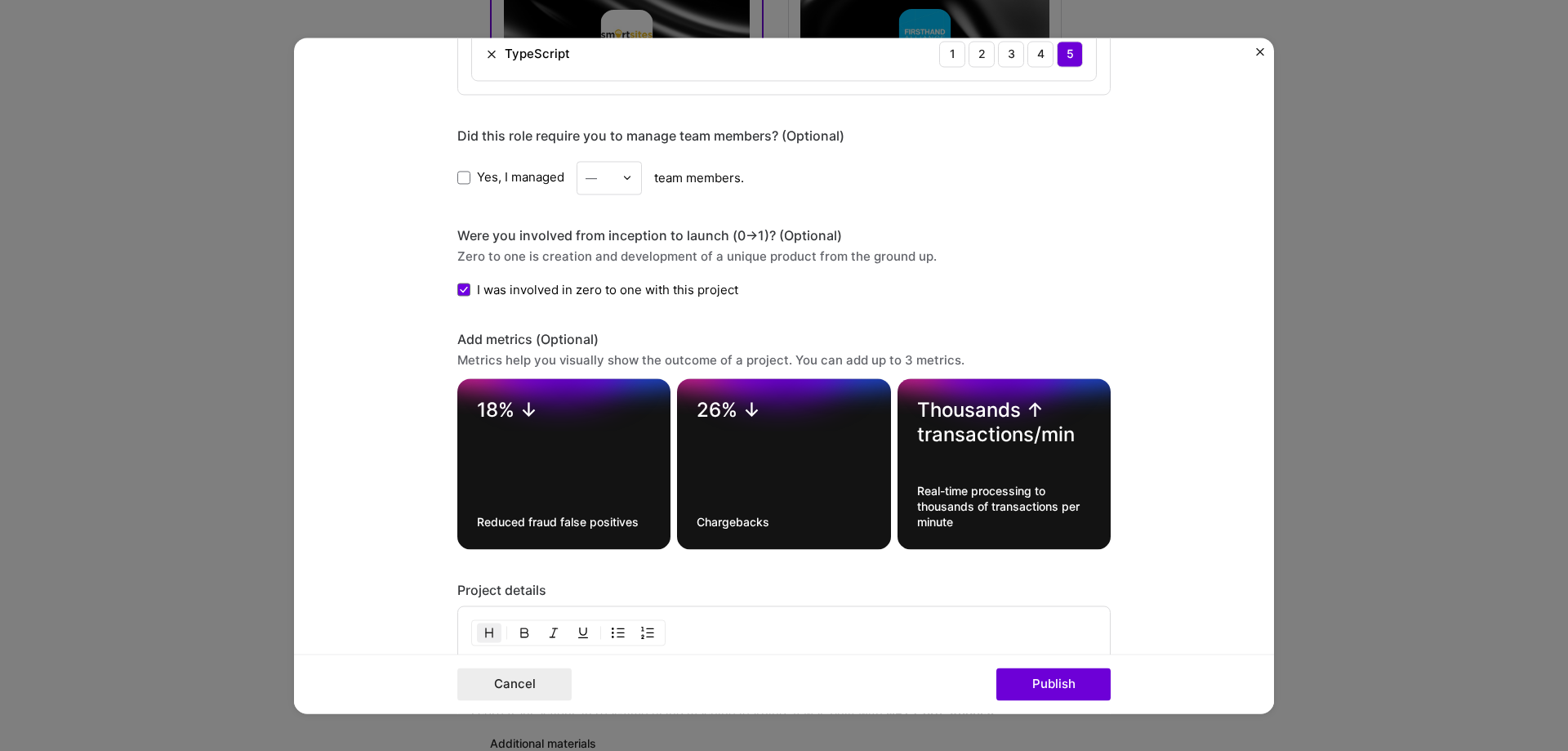
scroll to position [1794, 0]
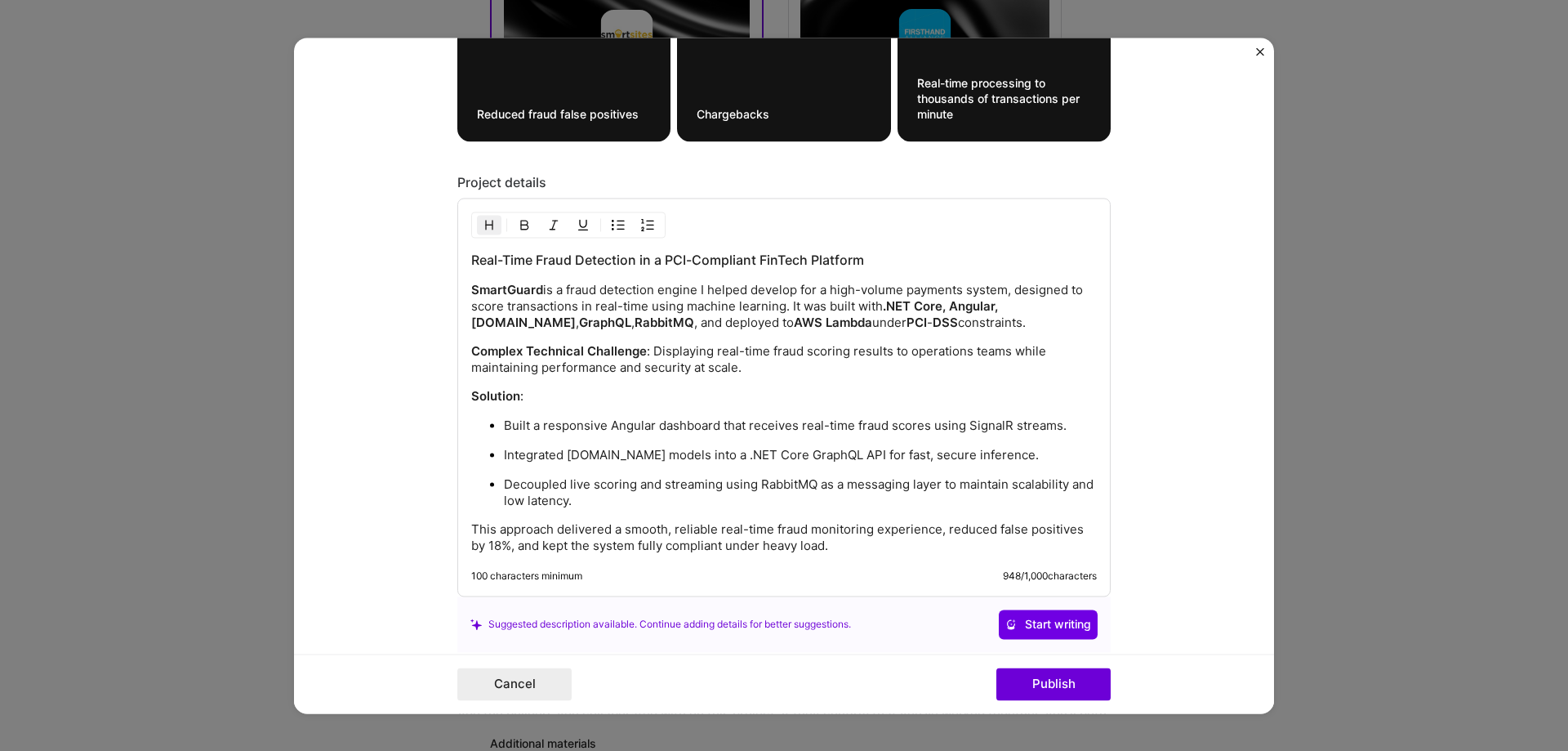
click at [1254, 57] on form "Project title Real-Time Fraud Detection in a PCI-Compliant FinTech Platform Com…" at bounding box center [784, 375] width 980 height 676
click at [1254, 56] on form "Project title Real-Time Fraud Detection in a PCI-Compliant FinTech Platform Com…" at bounding box center [784, 375] width 980 height 676
click at [1254, 49] on form "Project title Real-Time Fraud Detection in a PCI-Compliant FinTech Platform Com…" at bounding box center [784, 375] width 980 height 676
click at [1254, 53] on form "Project title Real-Time Fraud Detection in a PCI-Compliant FinTech Platform Com…" at bounding box center [784, 375] width 980 height 676
click at [1257, 53] on img "Close" at bounding box center [1260, 52] width 8 height 8
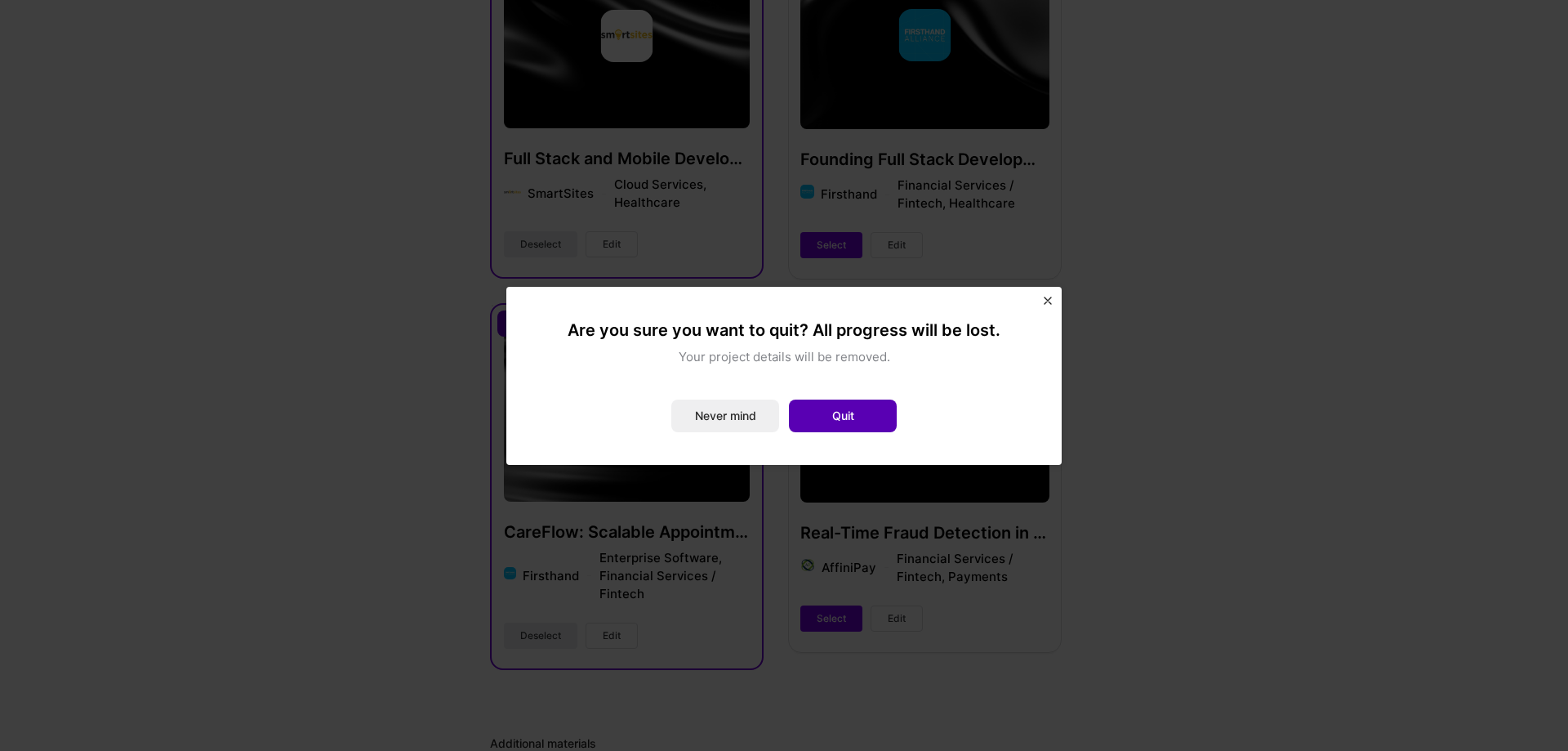
click at [822, 418] on button "Quit" at bounding box center [842, 415] width 108 height 33
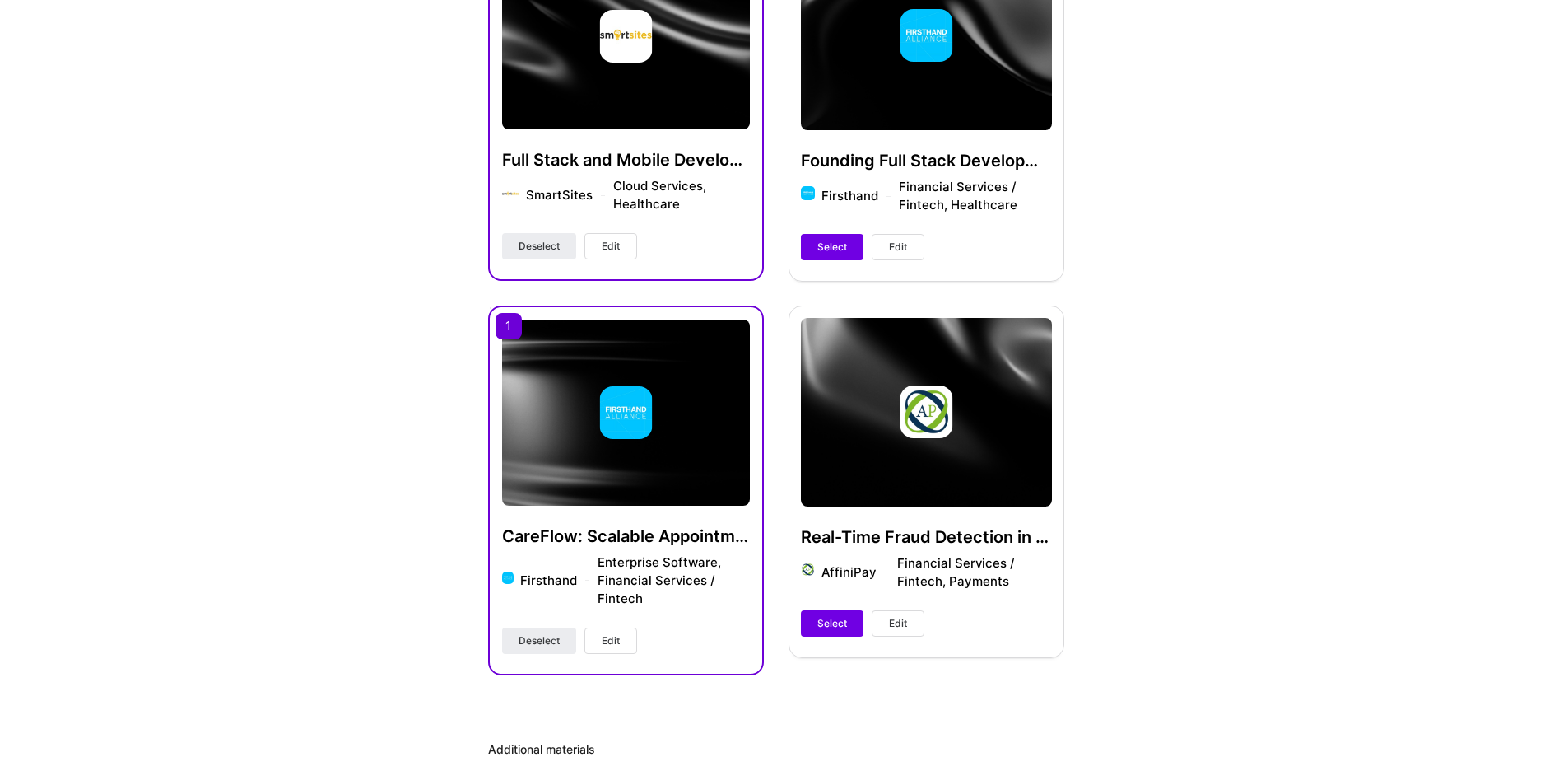
click at [912, 248] on button "Edit" at bounding box center [898, 247] width 53 height 26
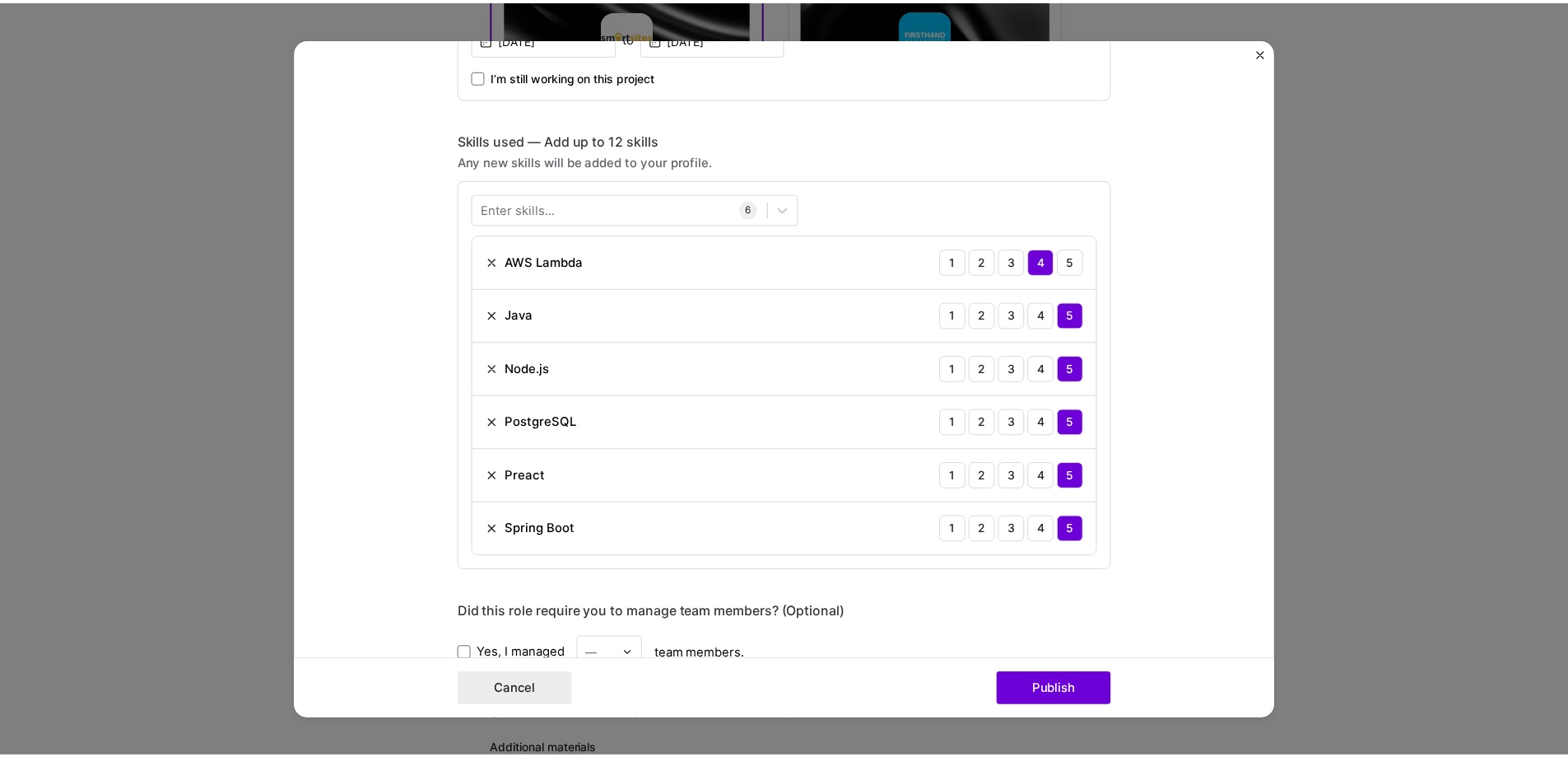
scroll to position [60, 0]
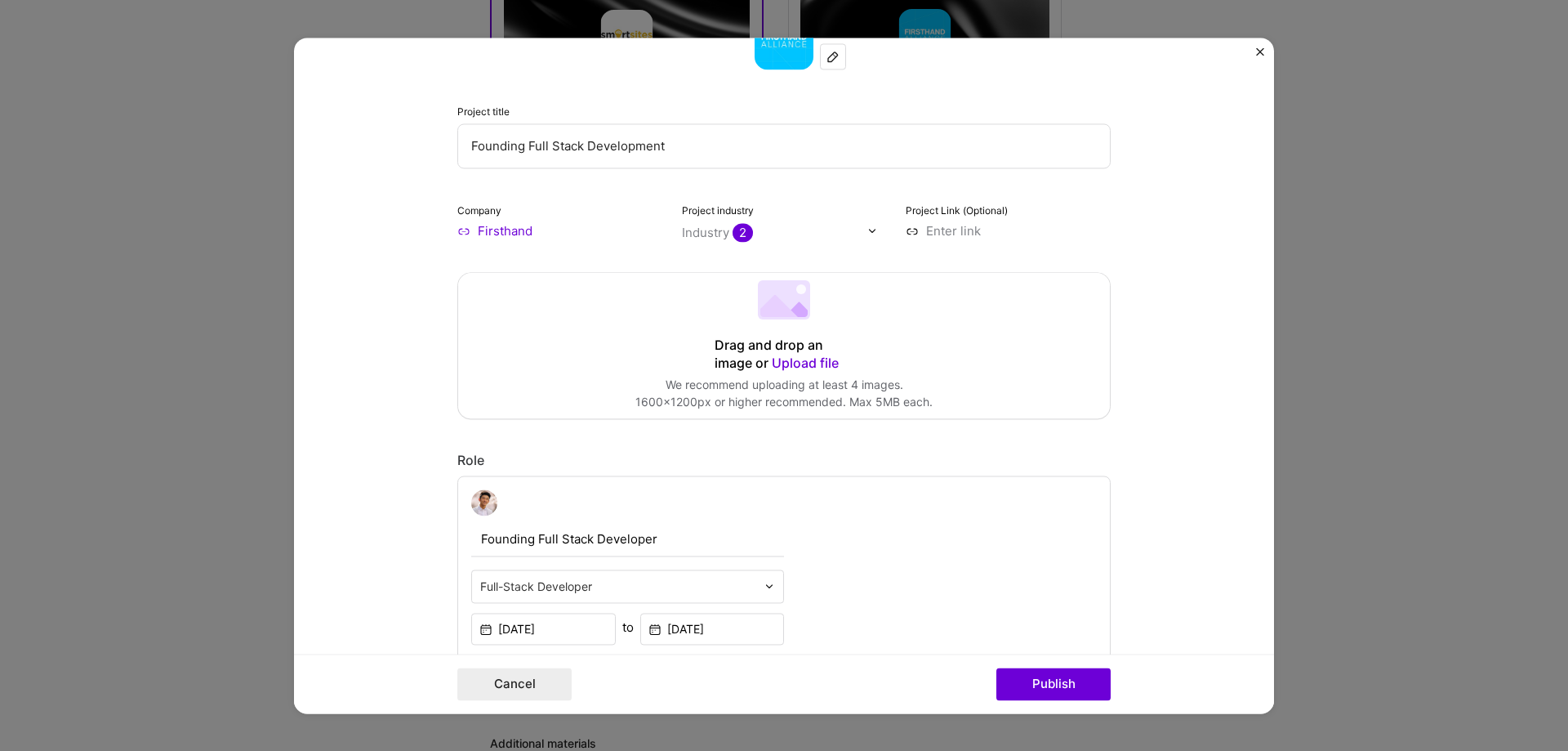
click at [1262, 54] on img "Close" at bounding box center [1260, 52] width 8 height 8
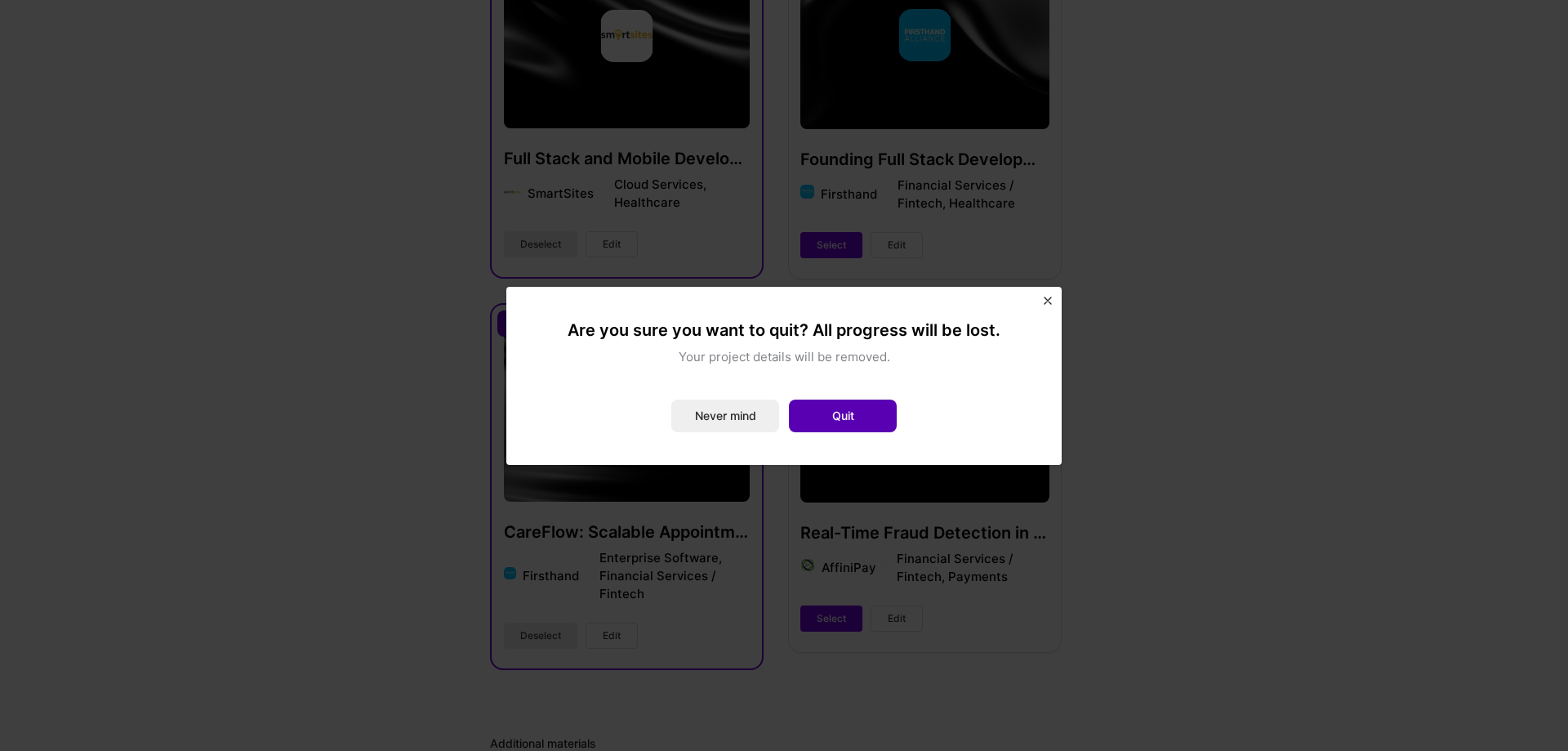
click at [863, 419] on button "Quit" at bounding box center [842, 415] width 108 height 33
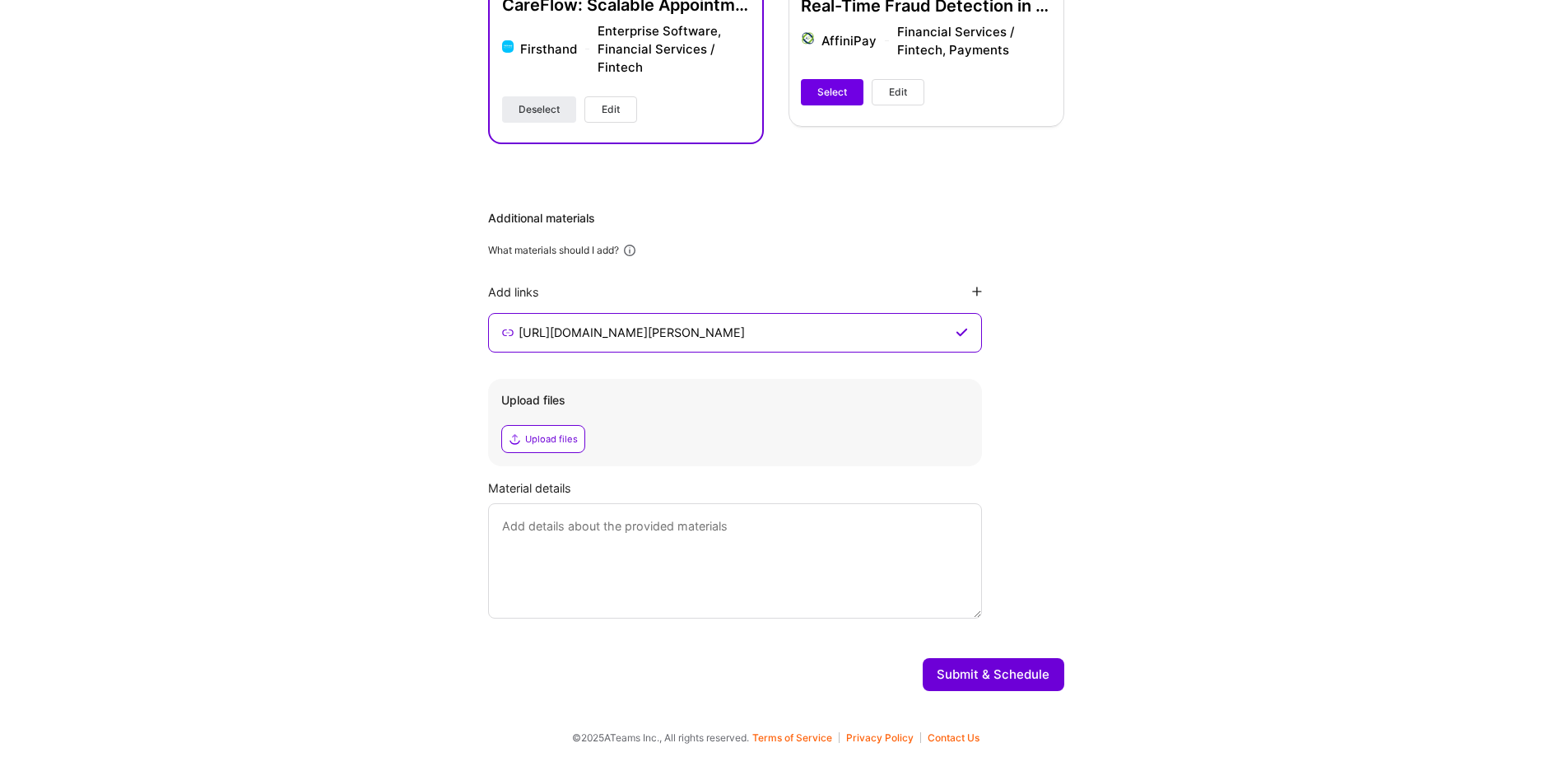
scroll to position [1077, 0]
click at [1023, 675] on button "Submit & Schedule" at bounding box center [993, 671] width 141 height 33
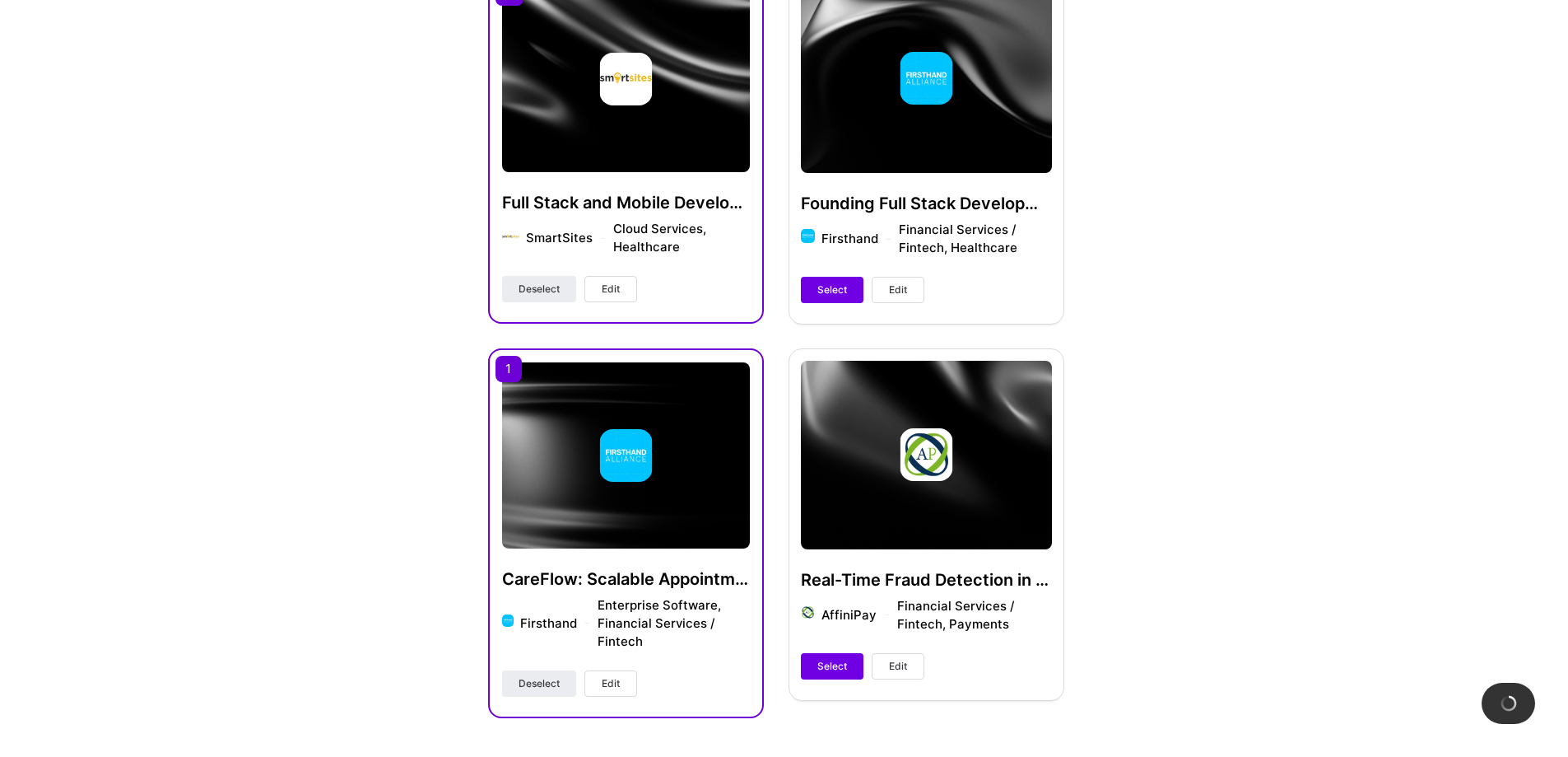
scroll to position [324, 0]
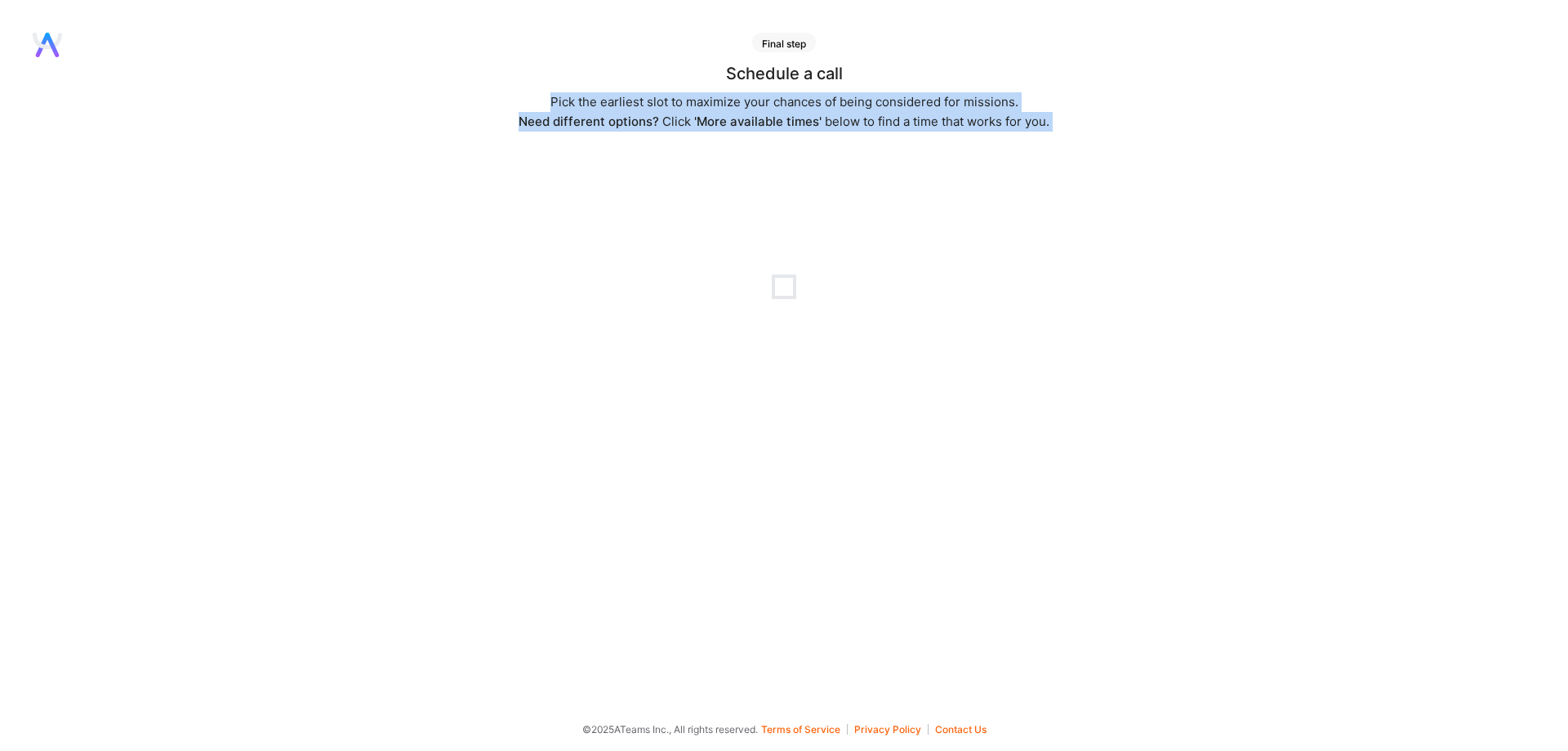
drag, startPoint x: 493, startPoint y: 96, endPoint x: 1239, endPoint y: 131, distance: 746.8
click at [1239, 131] on div "Schedule a call Pick the earliest slot to maximize your chances of being consid…" at bounding box center [784, 237] width 1568 height 344
click at [1228, 129] on div at bounding box center [1228, 129] width 0 height 0
